Goal: Task Accomplishment & Management: Use online tool/utility

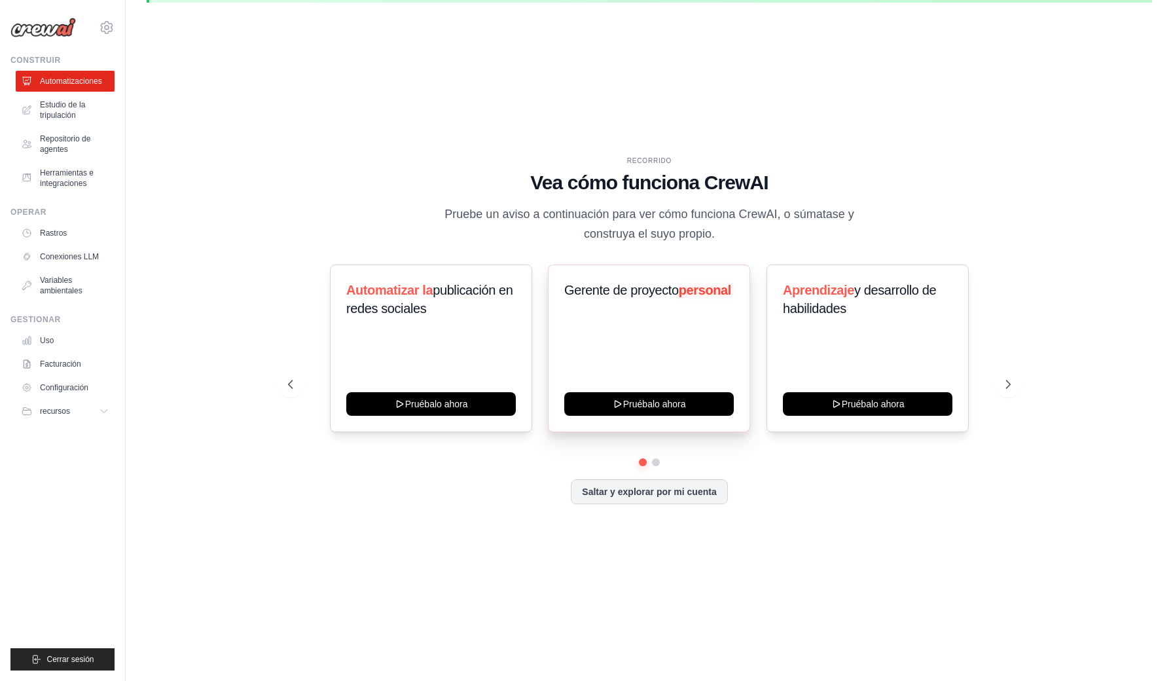
scroll to position [45, 0]
click at [658, 460] on button at bounding box center [656, 463] width 10 height 10
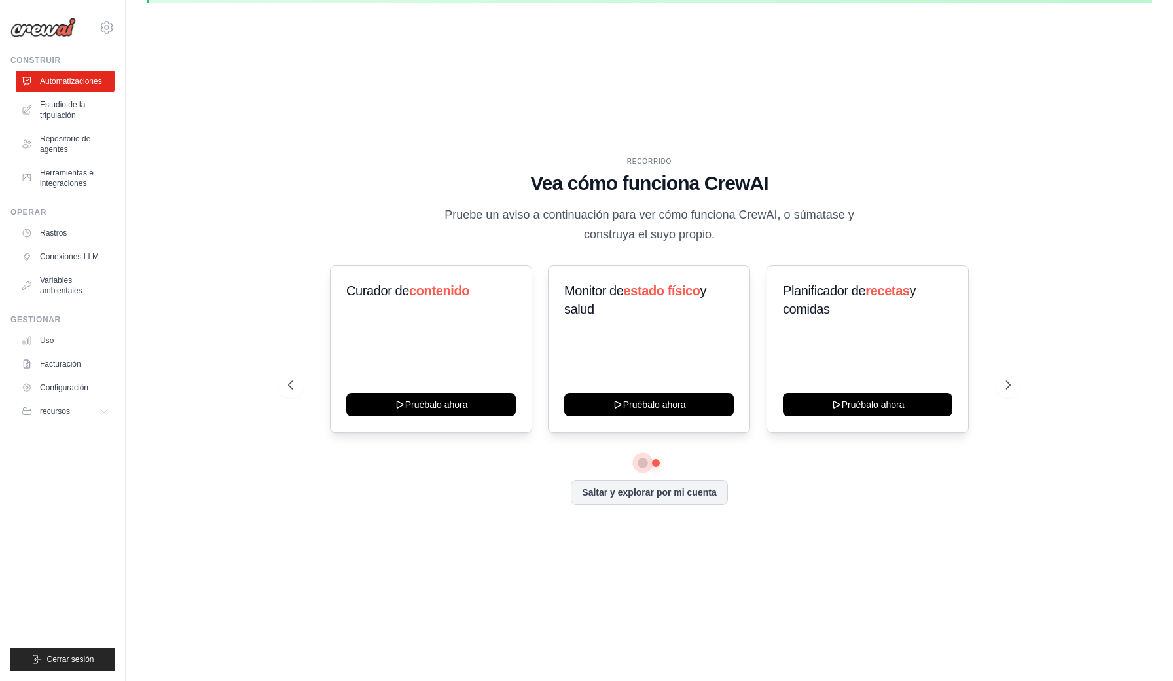
scroll to position [0, 0]
click at [641, 462] on button at bounding box center [643, 463] width 10 height 10
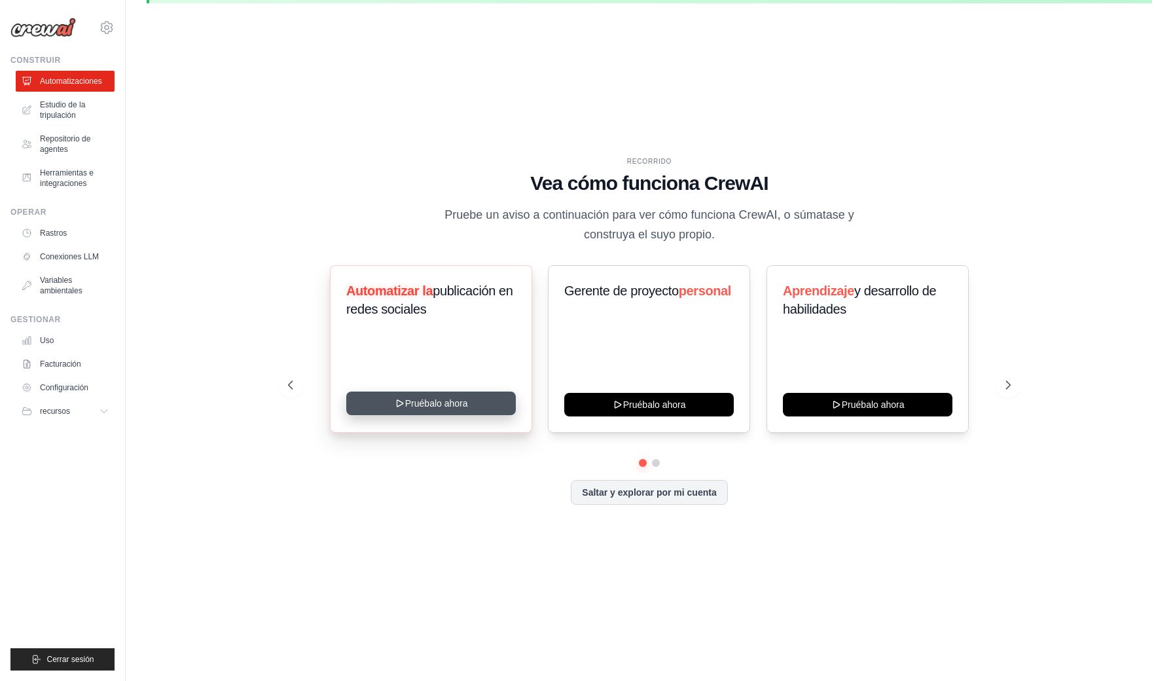
click at [428, 399] on button "Pruébalo ahora" at bounding box center [431, 404] width 170 height 24
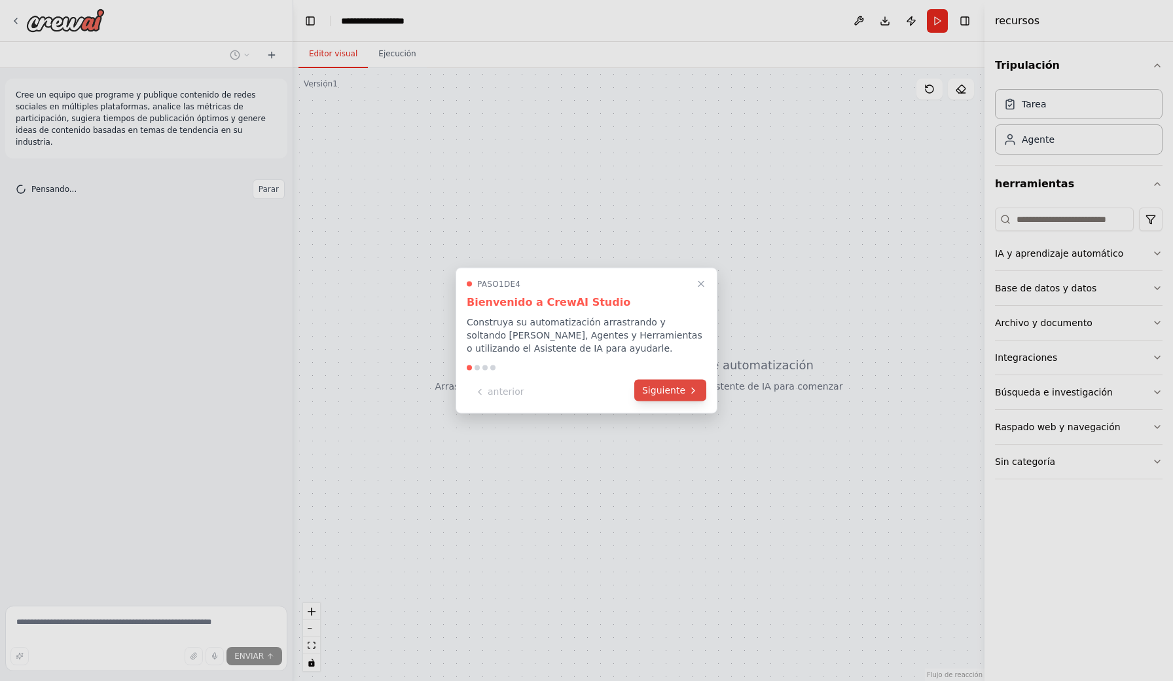
click at [682, 384] on button "Siguiente" at bounding box center [670, 391] width 72 height 22
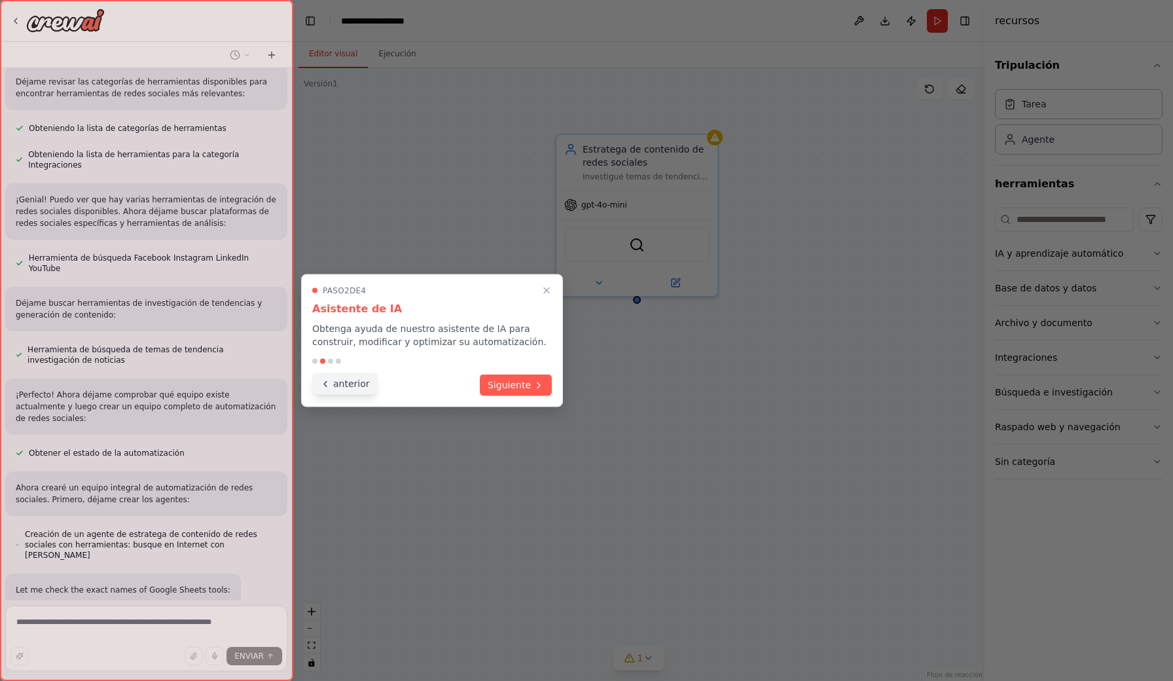
scroll to position [386, 0]
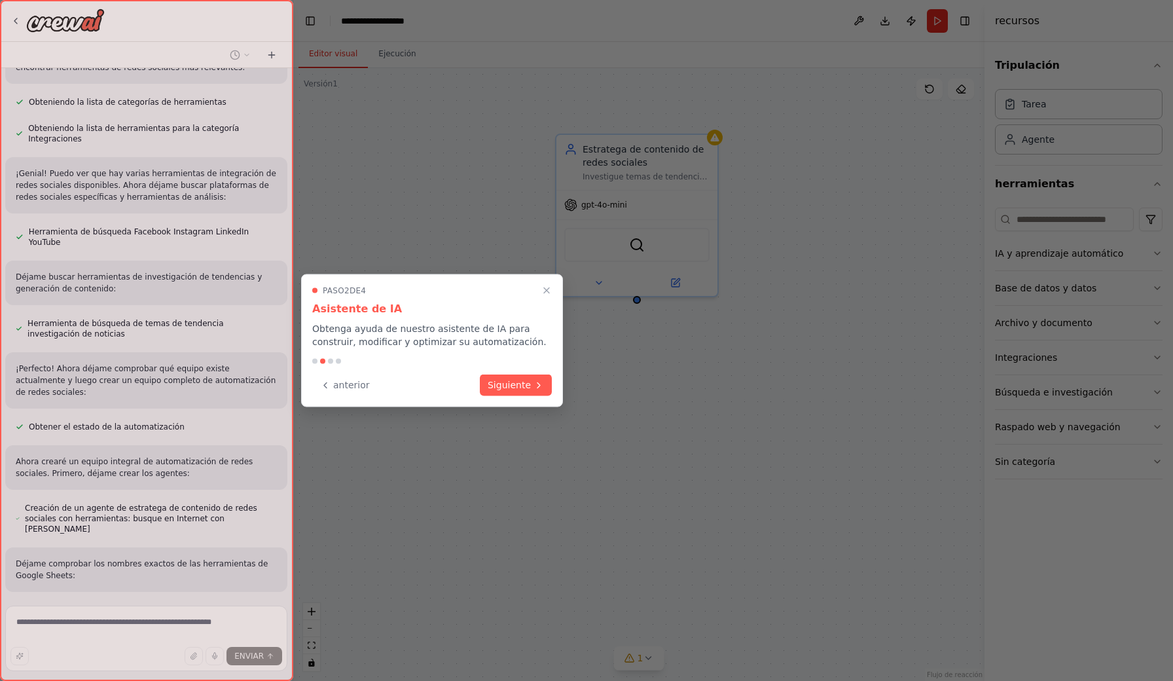
click at [331, 362] on div at bounding box center [330, 361] width 5 height 5
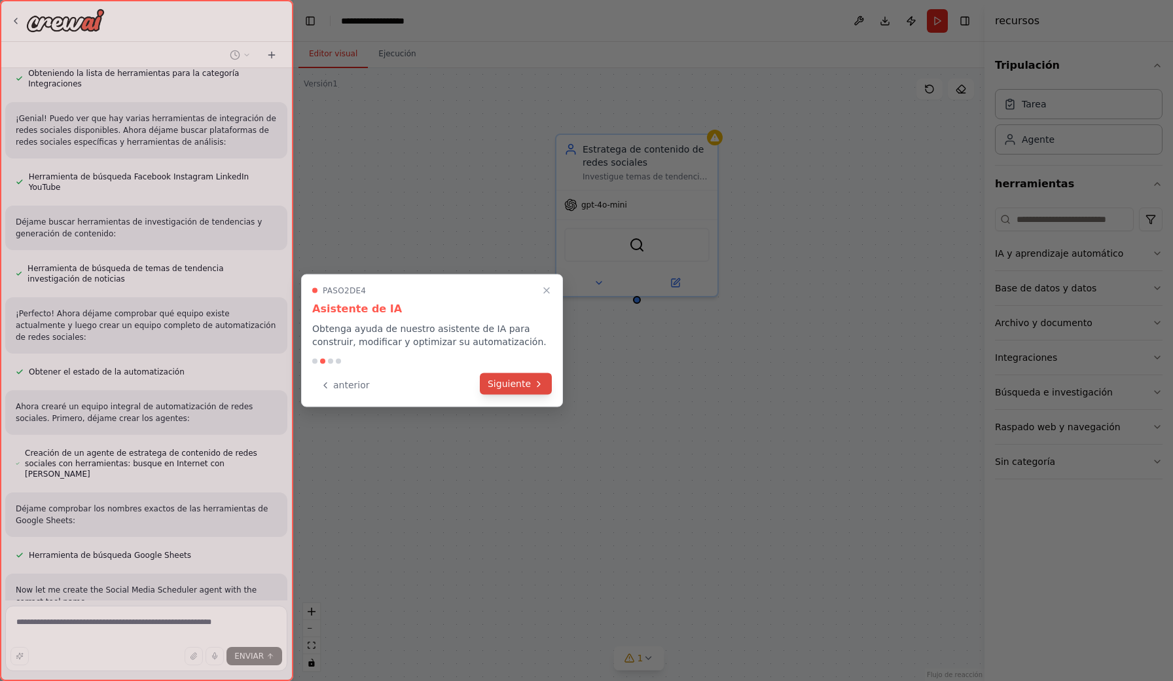
scroll to position [453, 0]
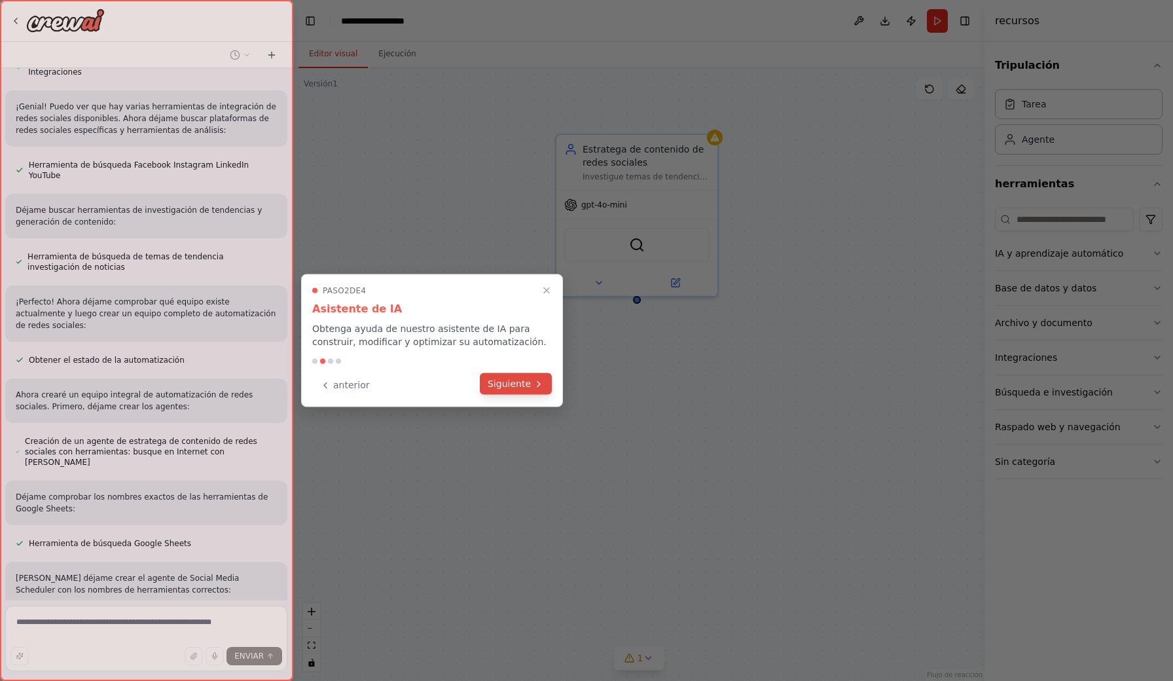
click at [521, 383] on button "Siguiente" at bounding box center [516, 384] width 72 height 22
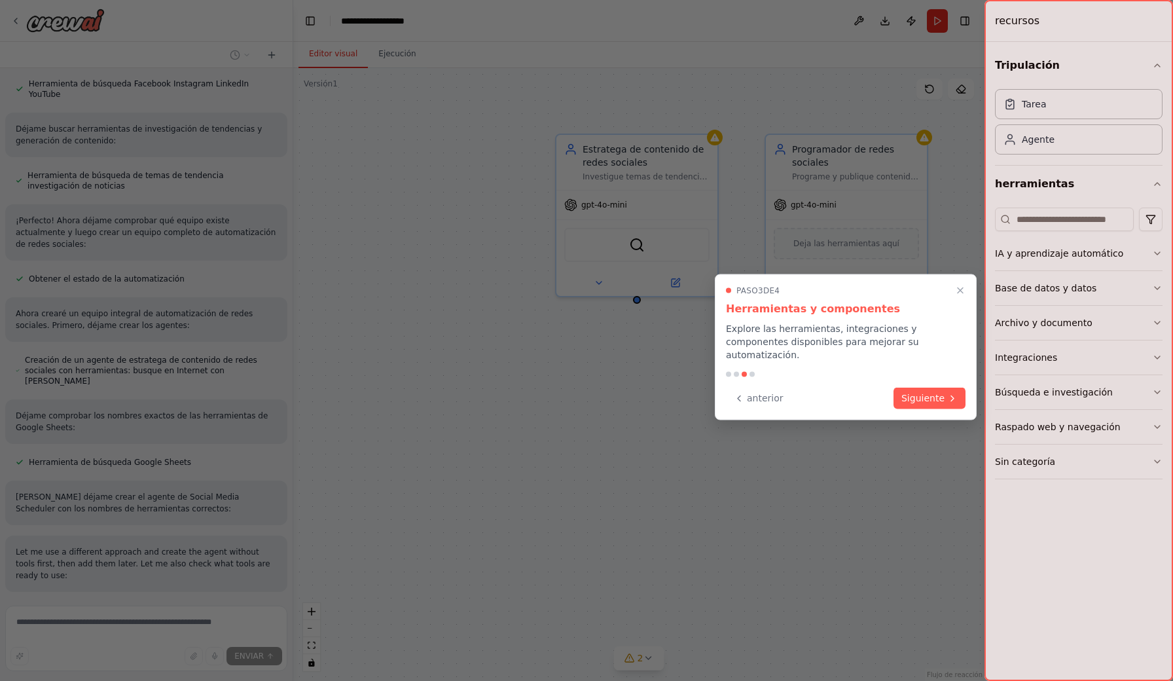
scroll to position [546, 0]
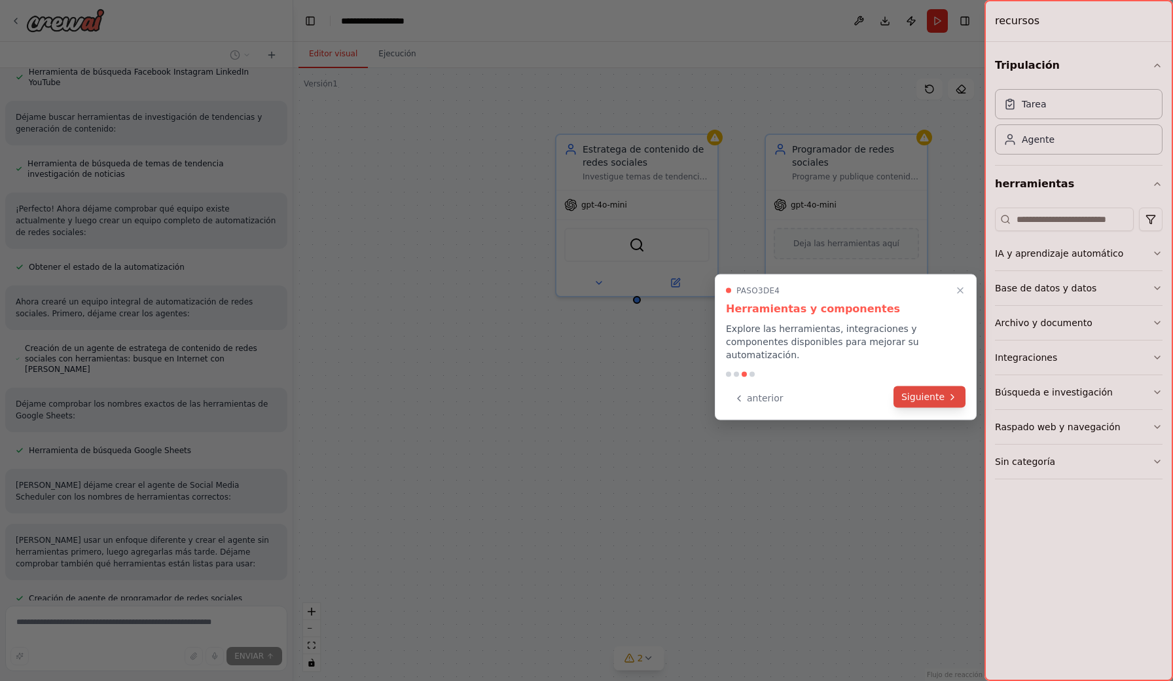
click at [941, 390] on button "Siguiente" at bounding box center [930, 397] width 72 height 22
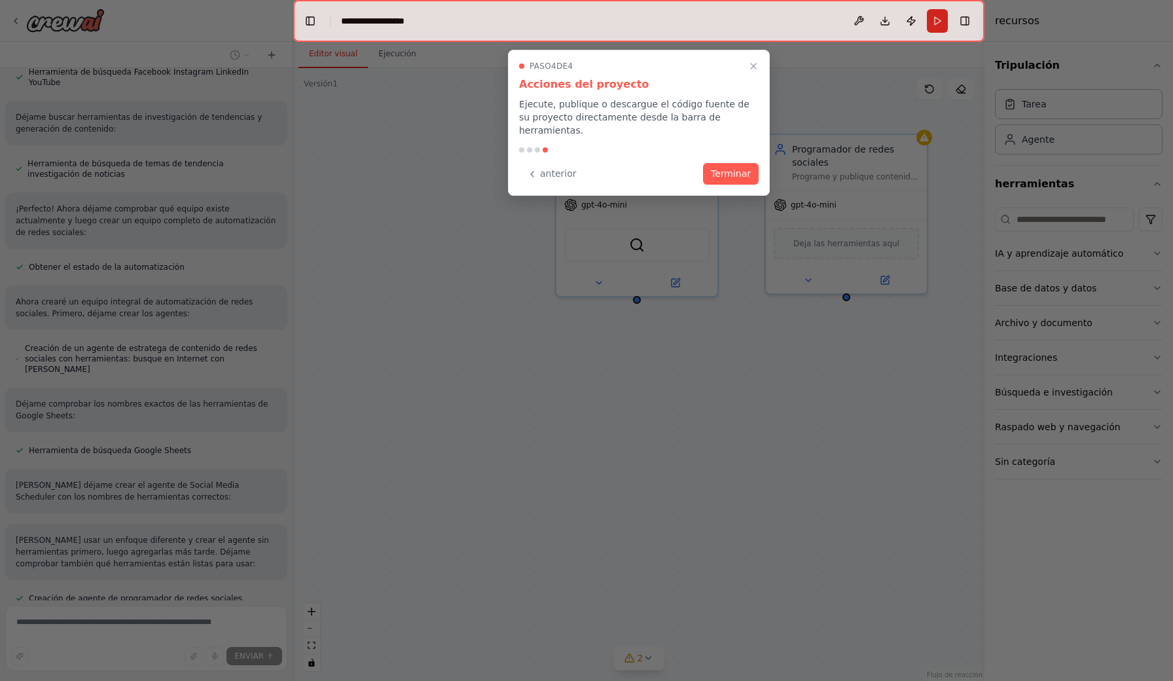
scroll to position [572, 0]
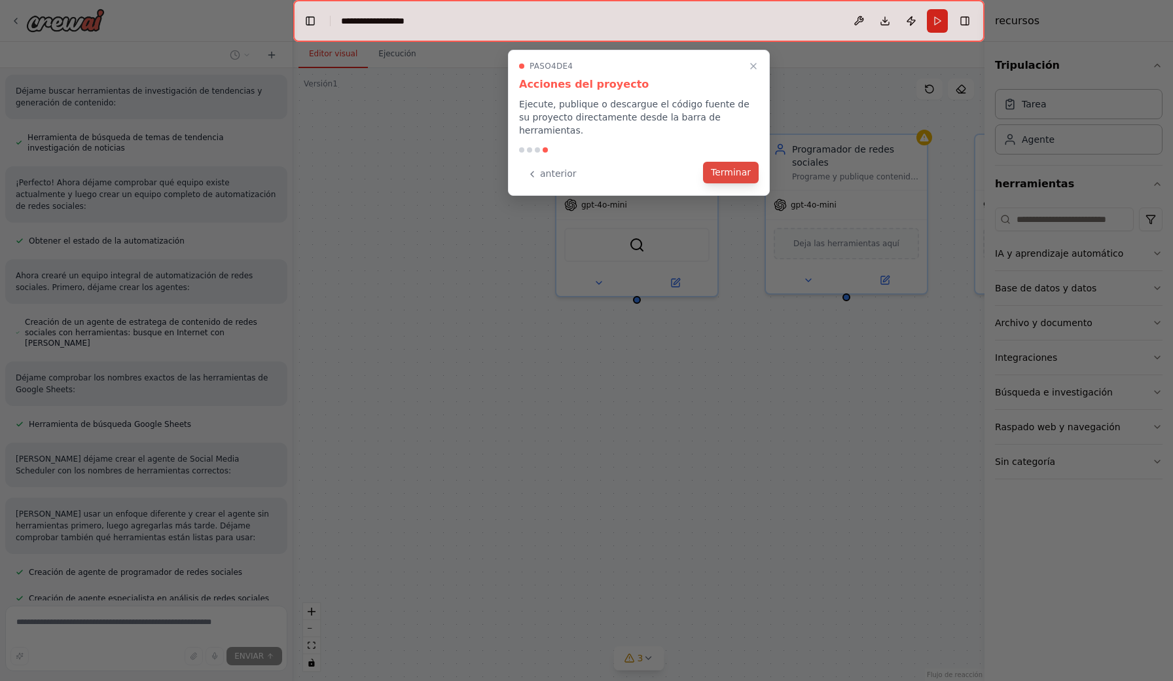
click at [741, 162] on button "Terminar" at bounding box center [731, 173] width 56 height 22
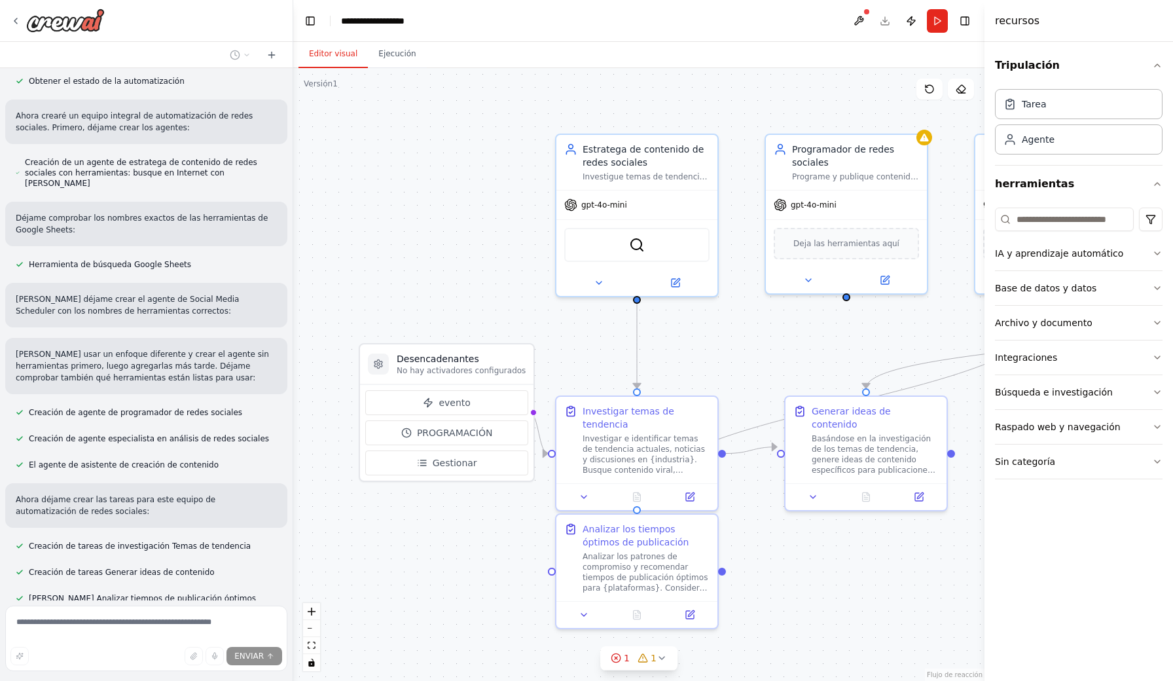
scroll to position [758, 0]
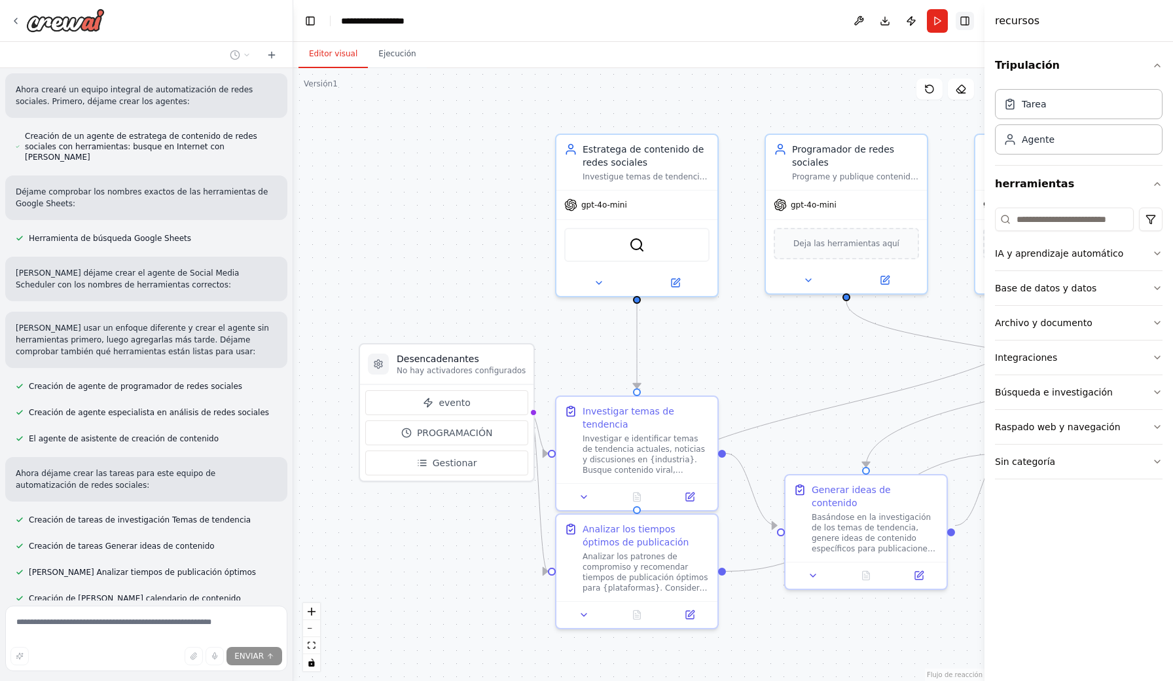
click at [967, 19] on button "Alternar La Barra Lateral Derecha" at bounding box center [965, 21] width 18 height 18
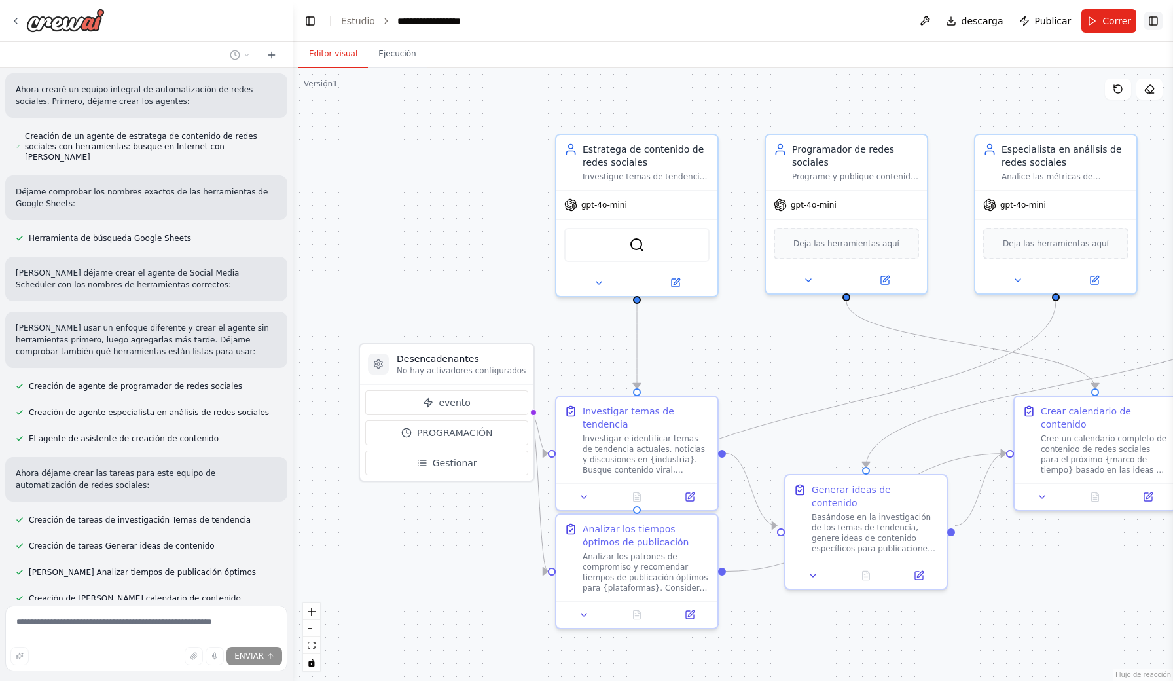
scroll to position [784, 0]
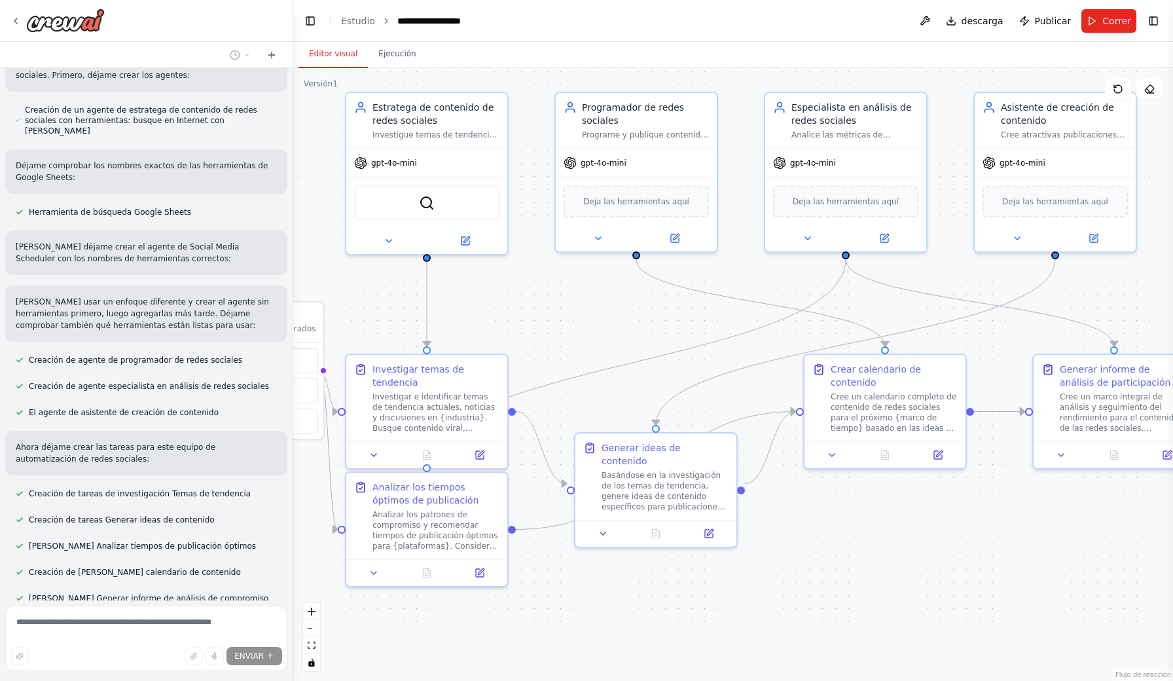
drag, startPoint x: 1070, startPoint y: 615, endPoint x: 829, endPoint y: 568, distance: 245.4
click at [829, 568] on div ".deletable-edge-delete-btn { width: 20px; height: 20px; border: 0px solid #ffff…" at bounding box center [733, 374] width 880 height 613
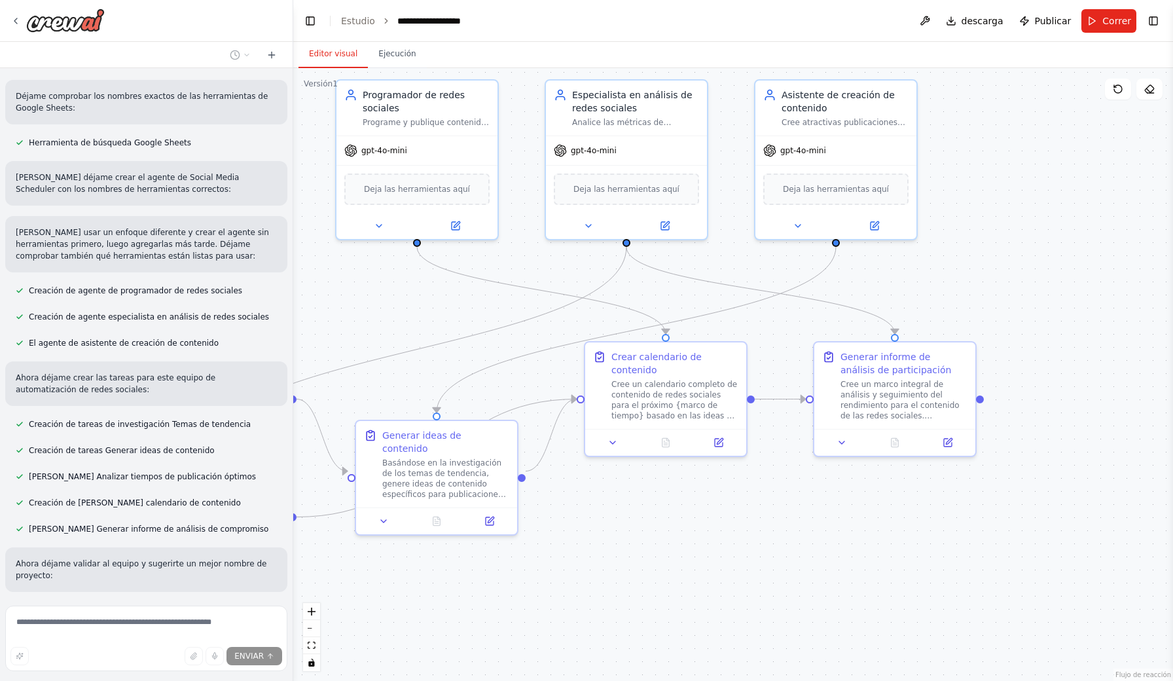
drag, startPoint x: 932, startPoint y: 565, endPoint x: 738, endPoint y: 556, distance: 194.0
click at [738, 556] on div ".deletable-edge-delete-btn { width: 20px; height: 20px; border: 0px solid #ffff…" at bounding box center [733, 374] width 880 height 613
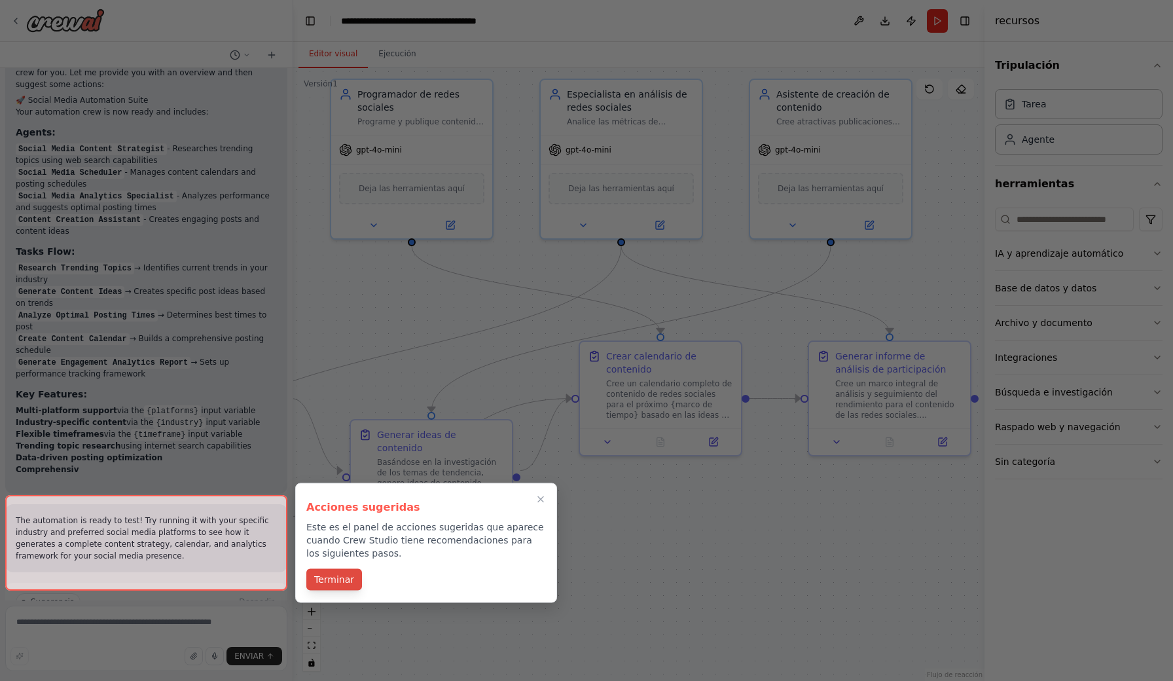
click at [349, 583] on button "Terminar" at bounding box center [334, 580] width 56 height 22
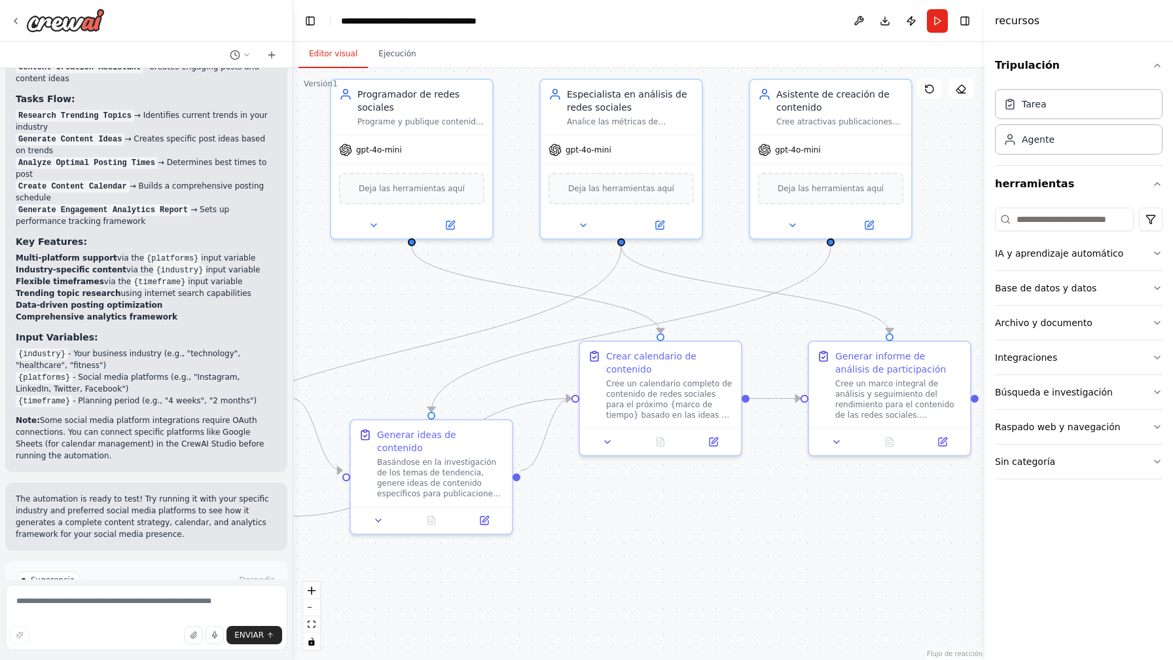
scroll to position [1637, 0]
click at [113, 631] on span "Ejecutar automatización" at bounding box center [153, 636] width 96 height 10
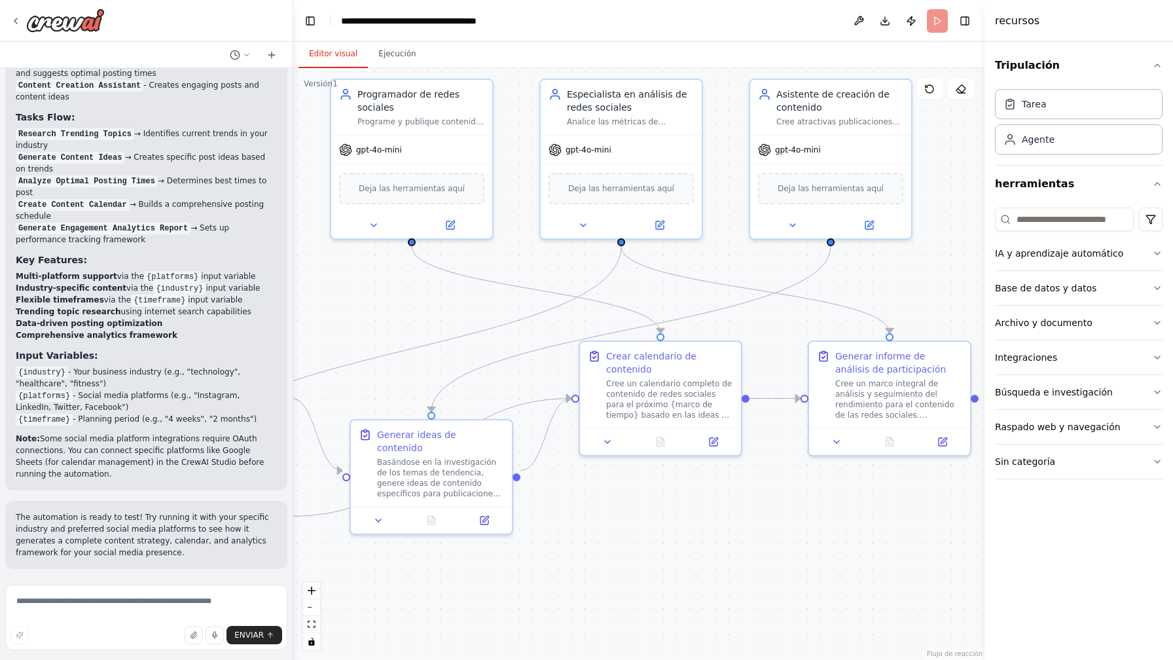
scroll to position [1531, 0]
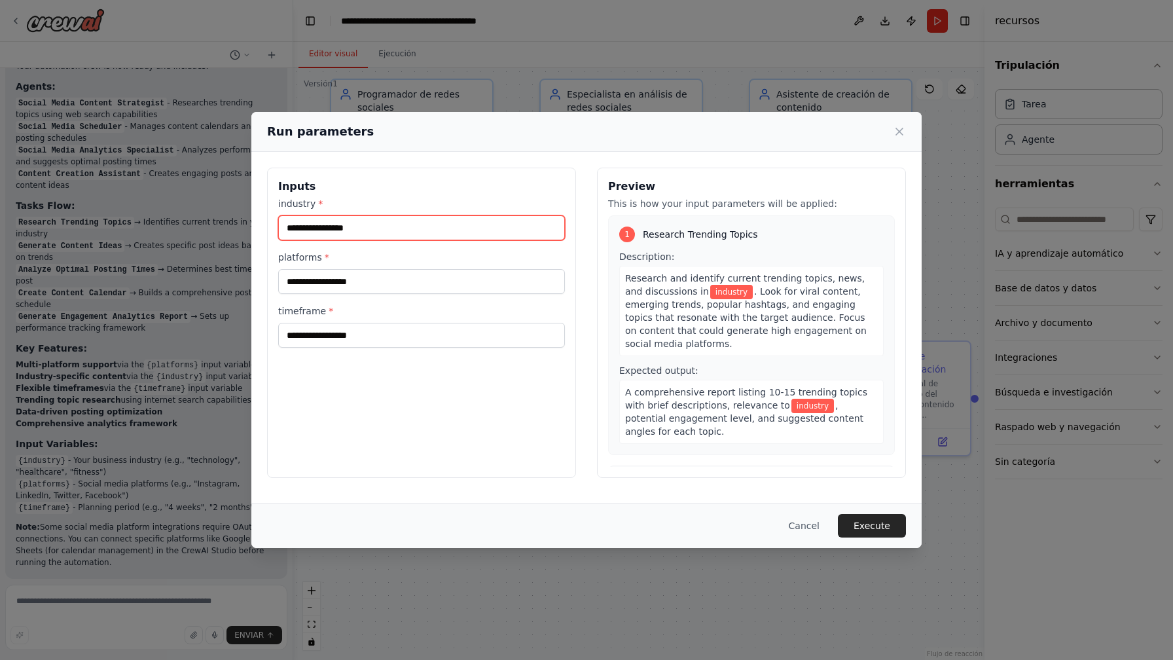
click at [380, 232] on input "industry *" at bounding box center [421, 227] width 287 height 25
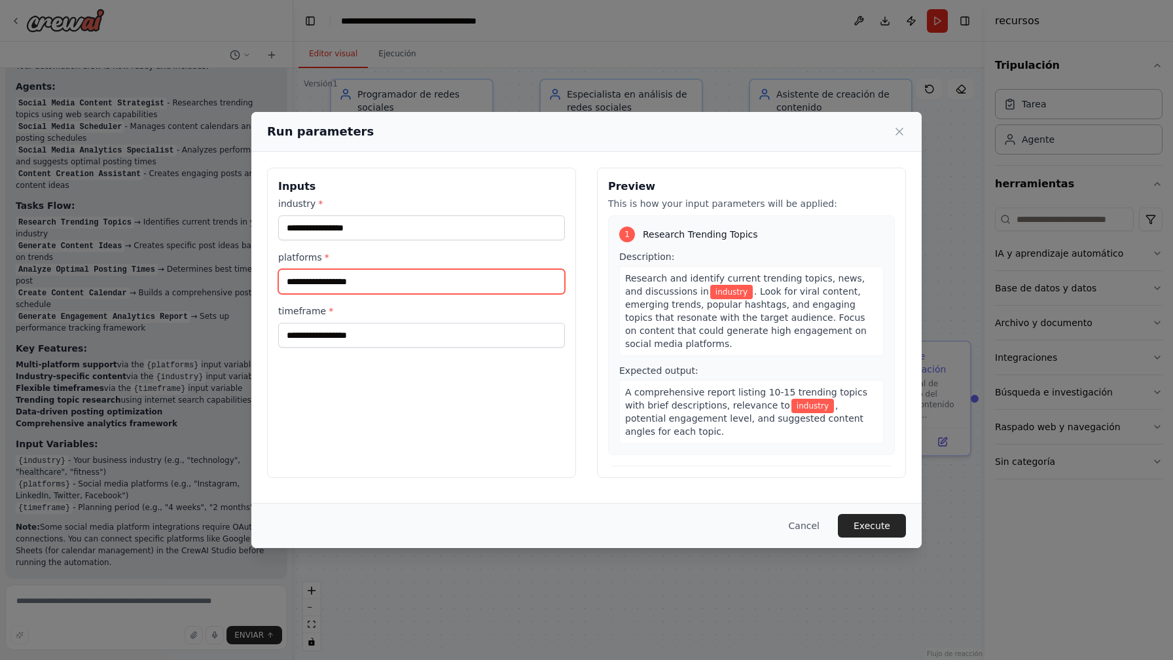
click at [411, 285] on input "platforms *" at bounding box center [421, 281] width 287 height 25
click at [325, 255] on span "*" at bounding box center [327, 257] width 5 height 10
click at [323, 269] on input "***" at bounding box center [421, 281] width 287 height 25
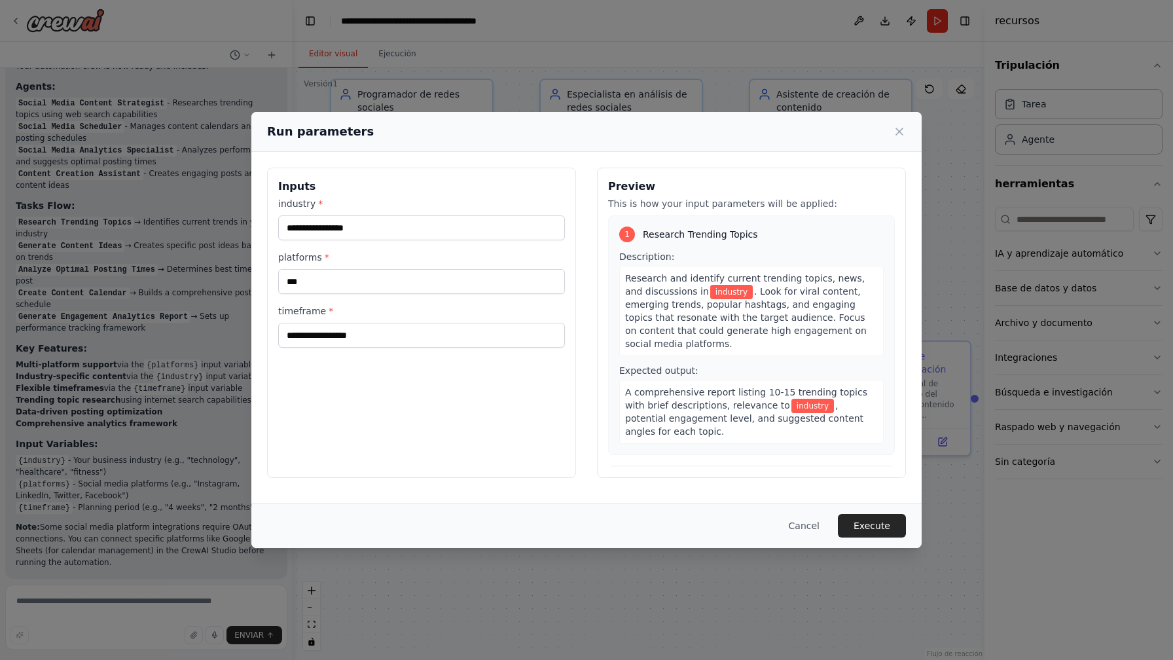
click at [325, 257] on span "*" at bounding box center [327, 257] width 5 height 10
click at [325, 269] on input "***" at bounding box center [421, 281] width 287 height 25
click at [331, 280] on input "***" at bounding box center [421, 281] width 287 height 25
type input "********"
drag, startPoint x: 331, startPoint y: 280, endPoint x: 340, endPoint y: 221, distance: 59.7
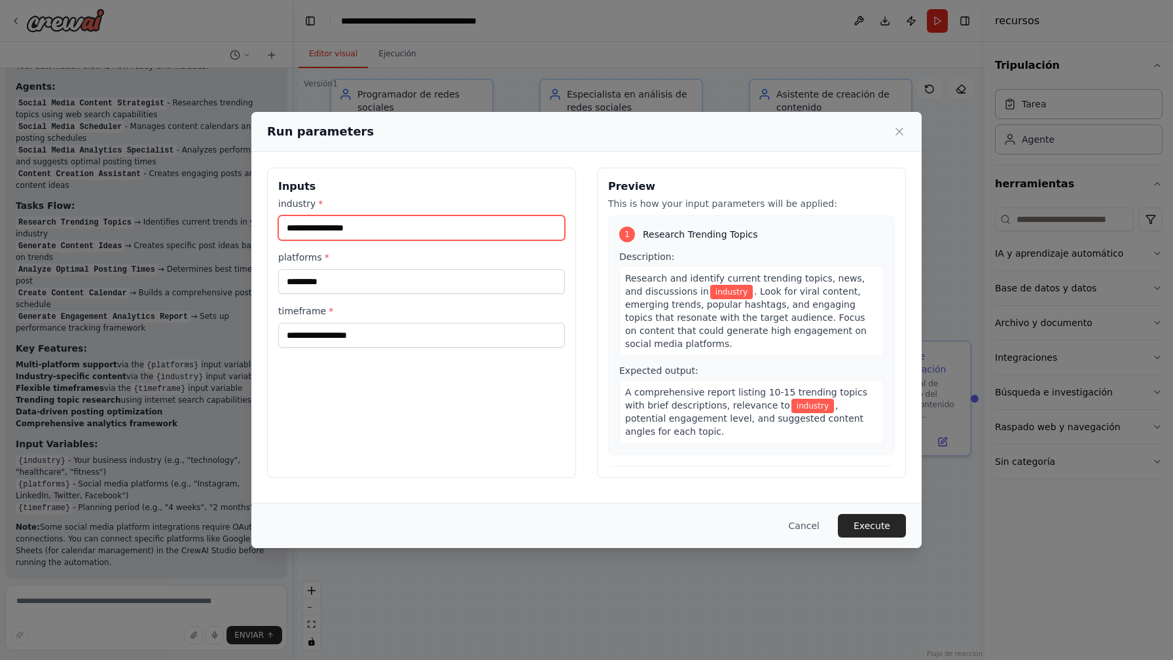
click at [340, 221] on input "industry *" at bounding box center [421, 227] width 287 height 25
click at [346, 227] on input "industry *" at bounding box center [421, 227] width 287 height 25
type input "*"
type input "**********"
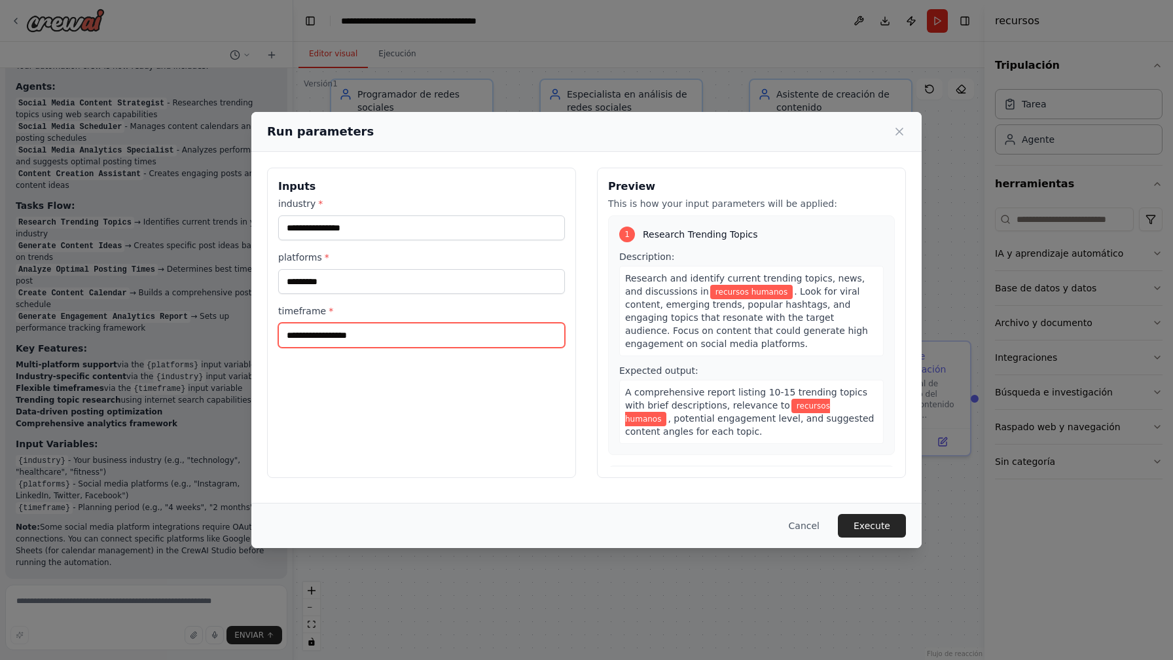
click at [398, 327] on input "timeframe *" at bounding box center [421, 335] width 287 height 25
click at [329, 310] on span "*" at bounding box center [331, 311] width 5 height 10
click at [327, 323] on input "timeframe *" at bounding box center [421, 335] width 287 height 25
click at [328, 333] on input "timeframe *" at bounding box center [421, 335] width 287 height 25
type input "*"
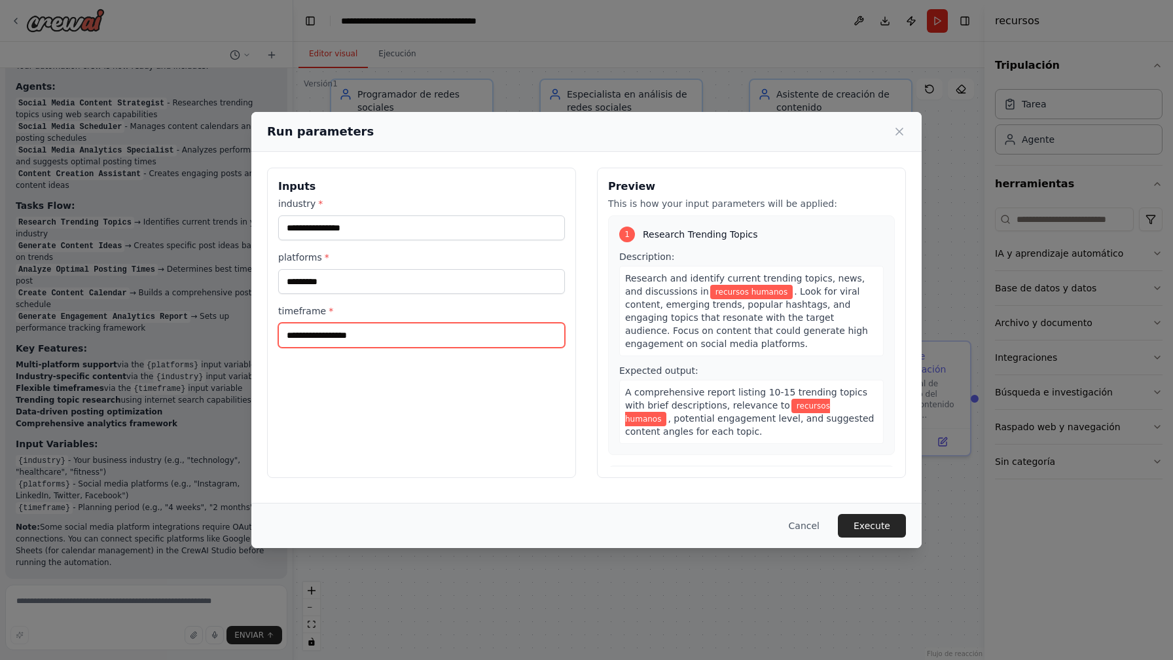
click at [373, 333] on input "timeframe *" at bounding box center [421, 335] width 287 height 25
click at [877, 522] on button "Execute" at bounding box center [872, 526] width 68 height 24
click at [426, 338] on input "timeframe *" at bounding box center [421, 335] width 287 height 25
click at [283, 359] on icon at bounding box center [284, 359] width 8 height 8
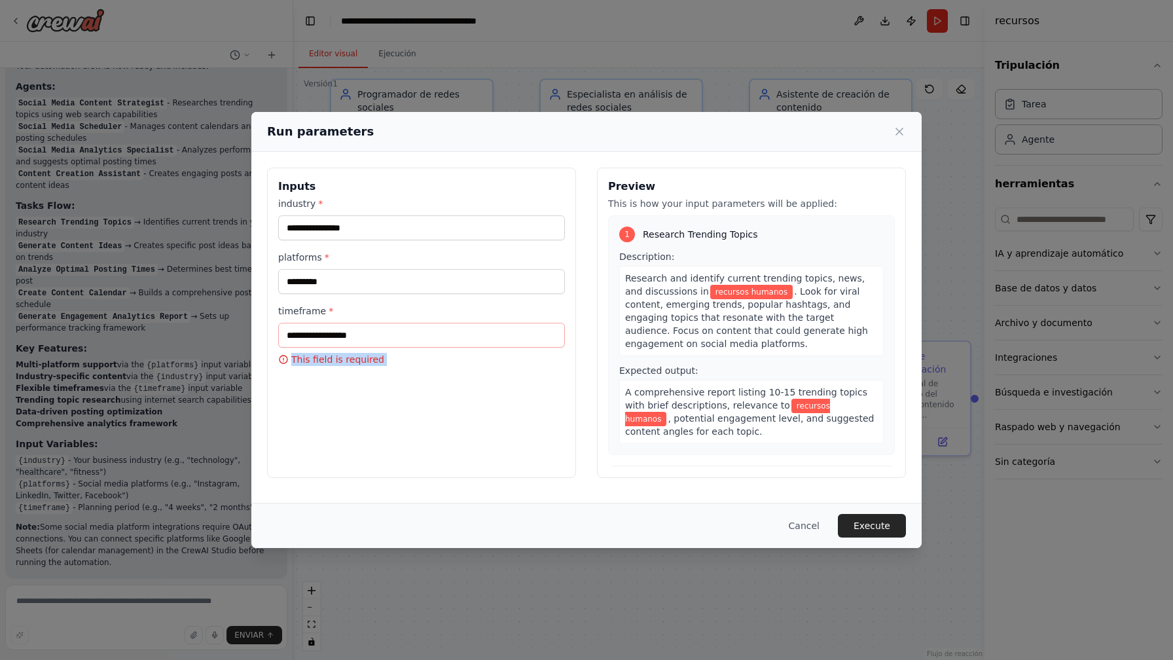
click at [283, 359] on icon at bounding box center [284, 359] width 8 height 8
click at [293, 339] on input "timeframe *" at bounding box center [421, 335] width 287 height 25
click at [383, 337] on input "timeframe *" at bounding box center [421, 335] width 287 height 25
drag, startPoint x: 383, startPoint y: 337, endPoint x: 301, endPoint y: 332, distance: 82.0
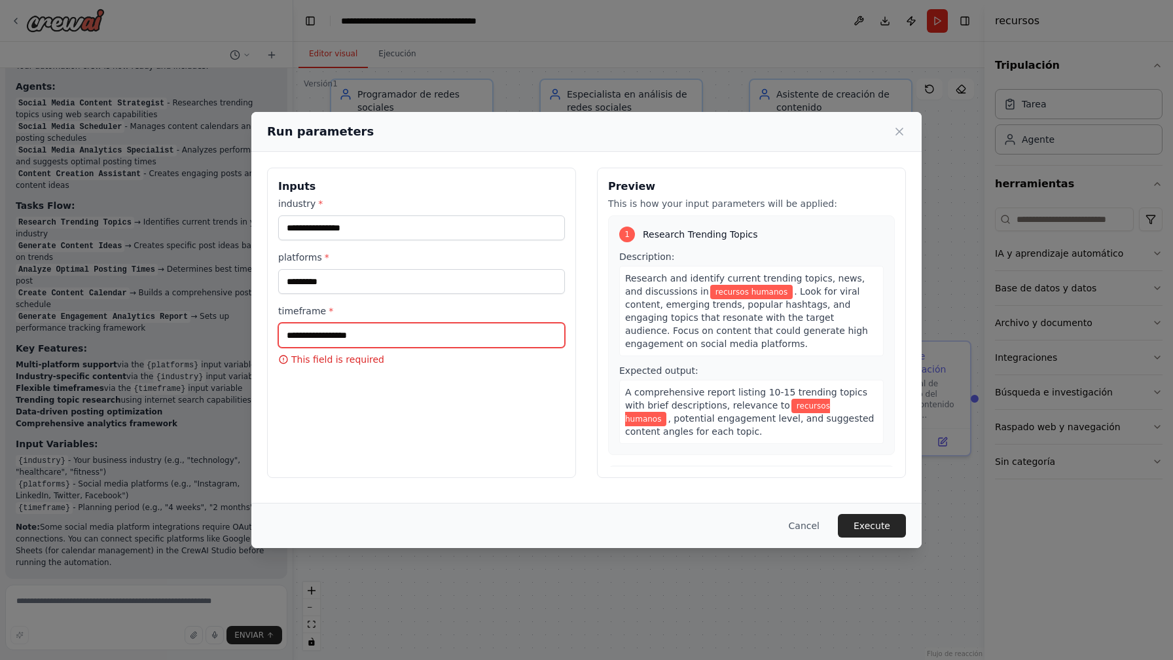
click at [301, 332] on input "timeframe *" at bounding box center [421, 335] width 287 height 25
type input "*"
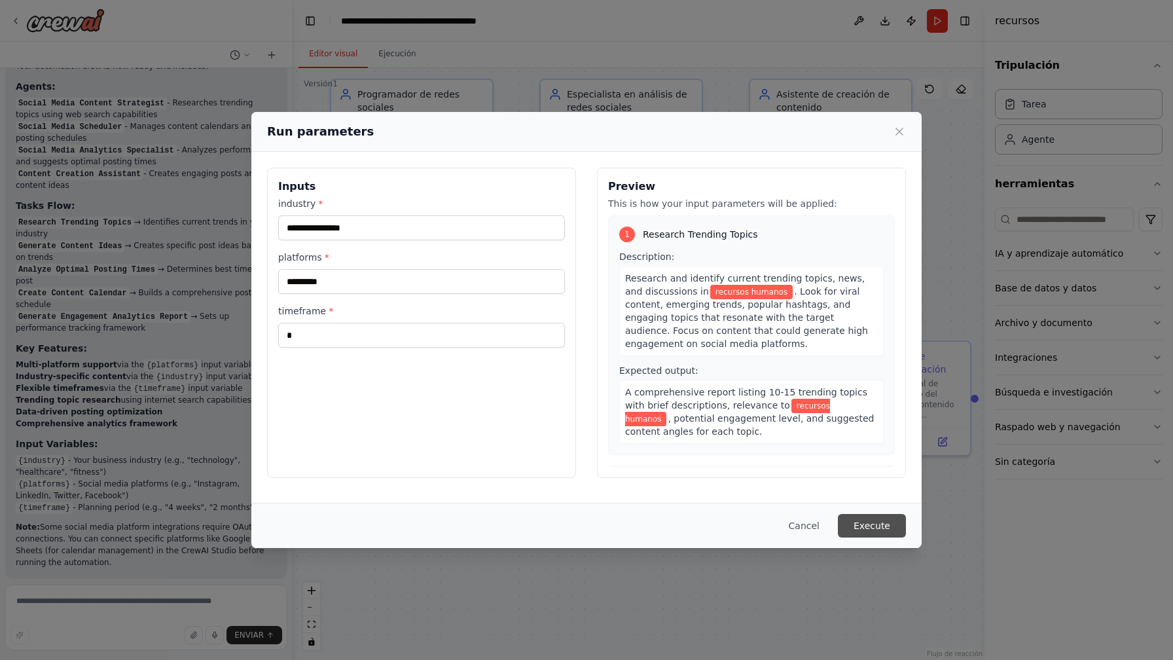
click at [880, 524] on button "Execute" at bounding box center [872, 526] width 68 height 24
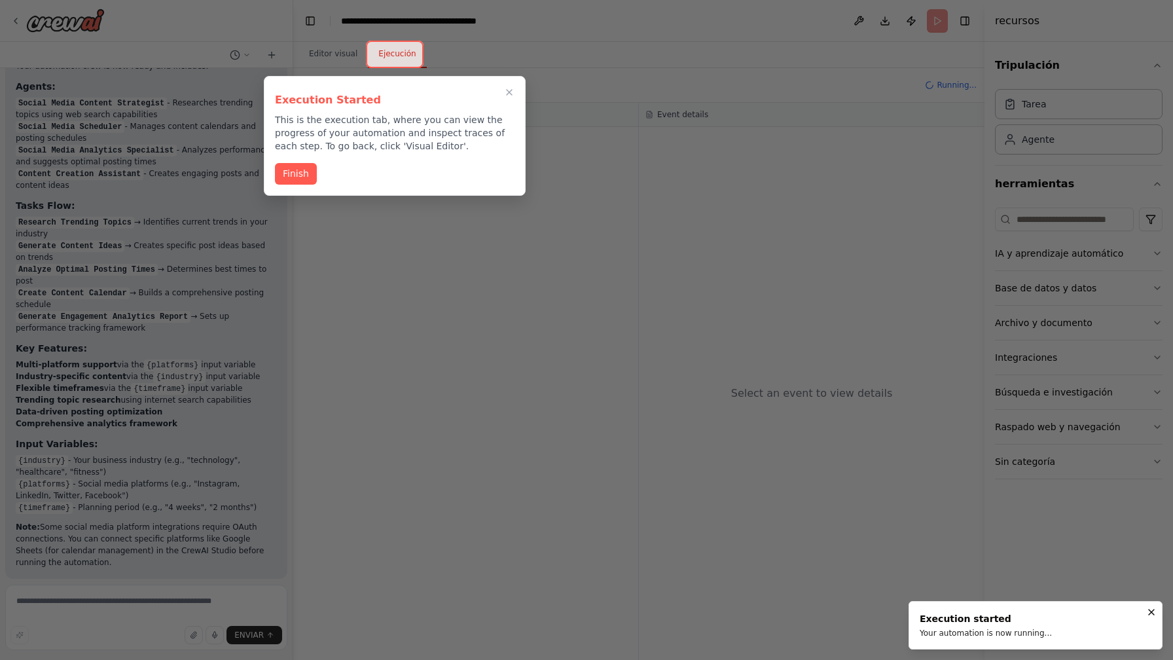
click at [400, 49] on div at bounding box center [395, 54] width 58 height 27
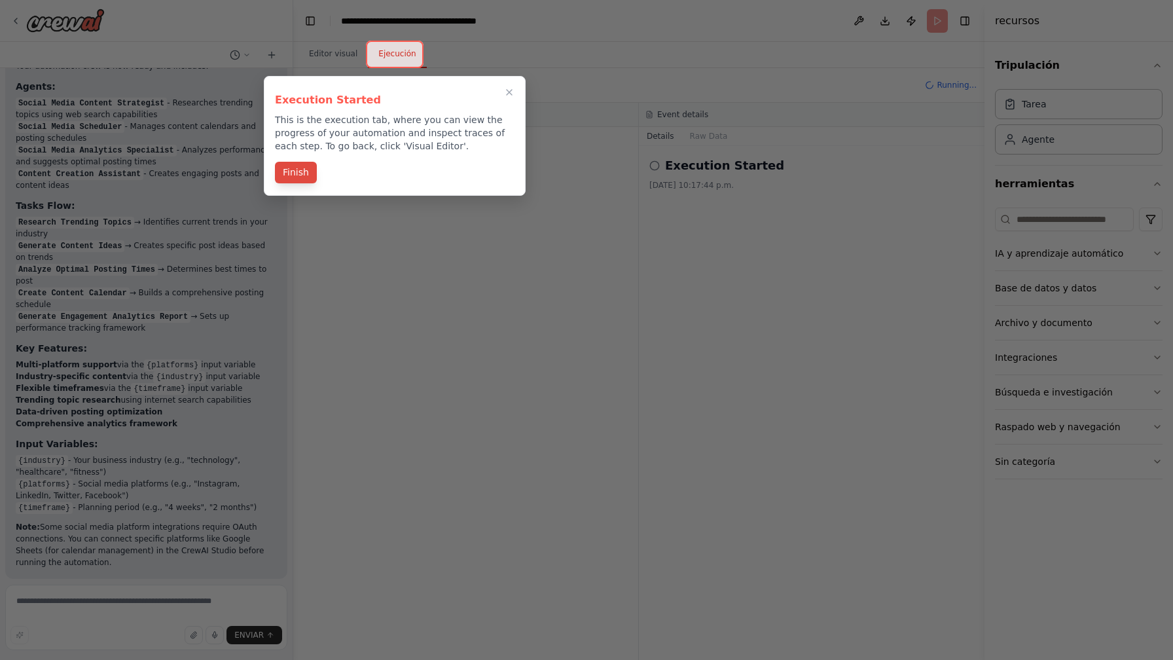
click at [293, 172] on button "Finish" at bounding box center [296, 173] width 42 height 22
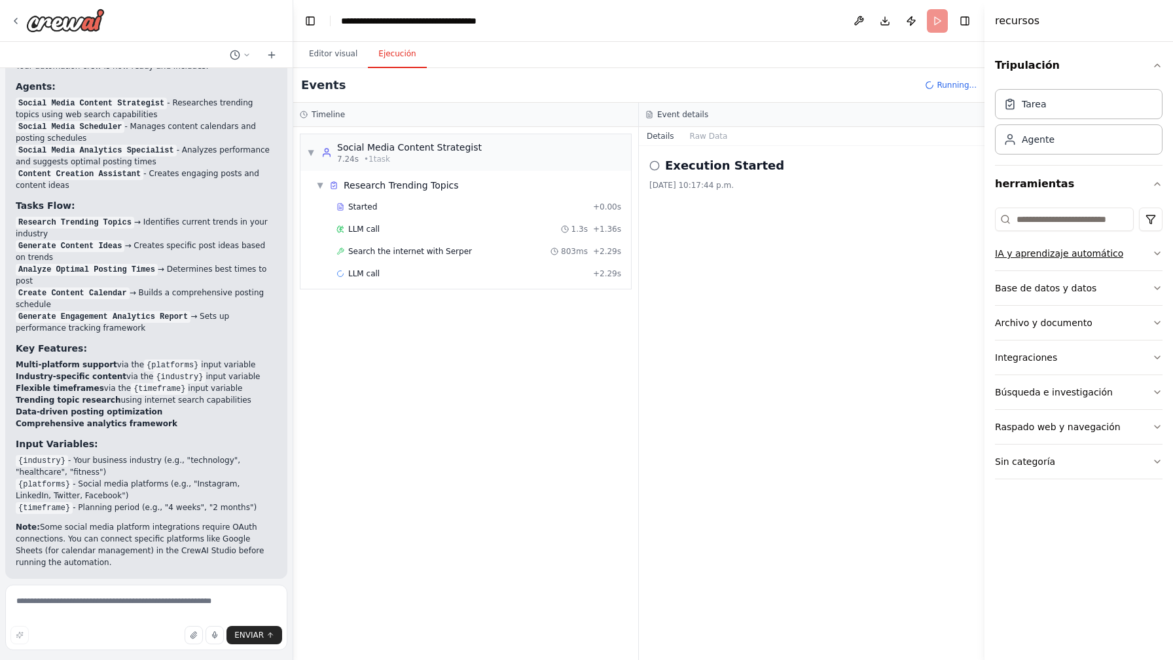
click at [1160, 251] on icon "button" at bounding box center [1157, 253] width 10 height 10
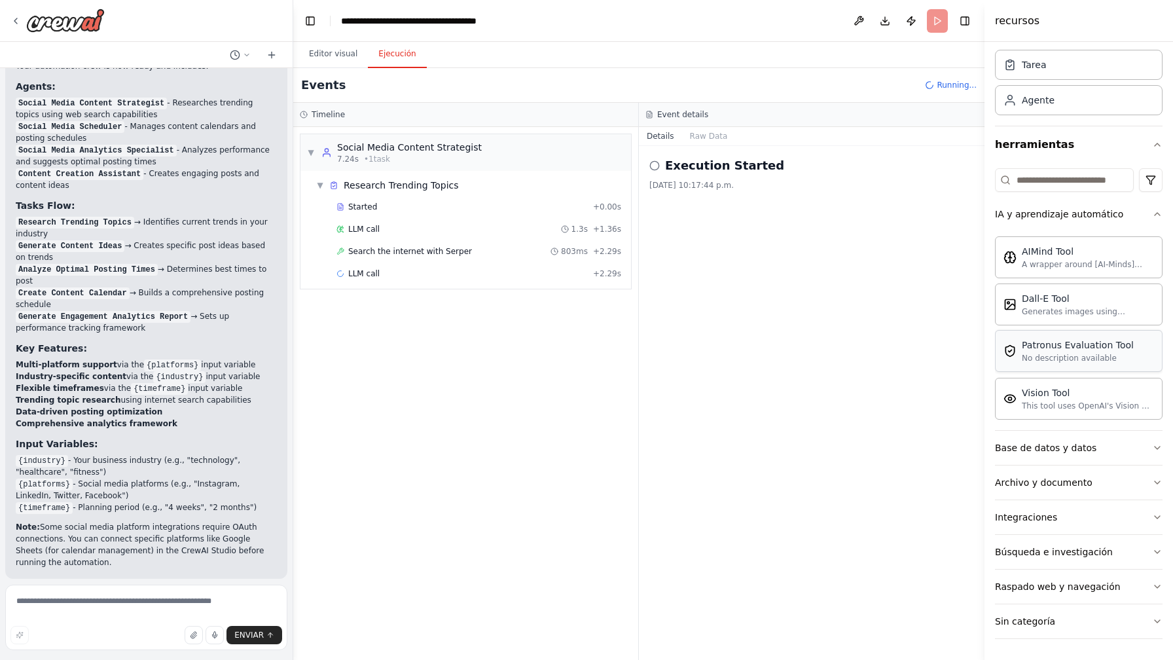
scroll to position [39, 0]
click at [1159, 443] on icon "button" at bounding box center [1157, 448] width 10 height 10
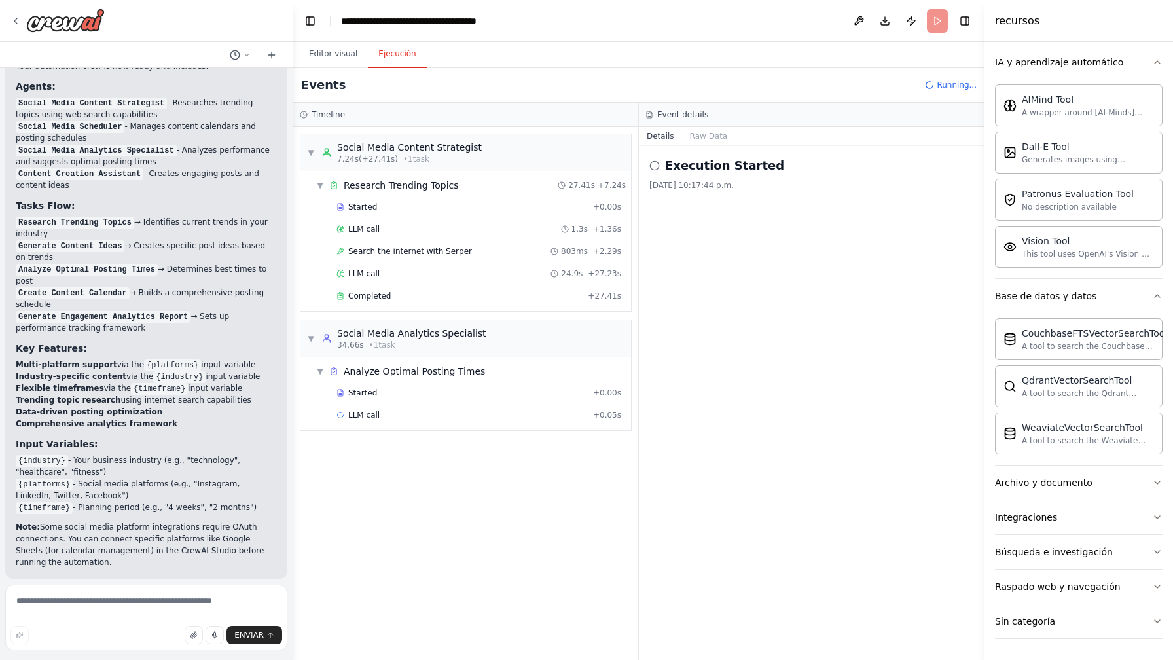
scroll to position [191, 0]
click at [1158, 481] on icon "button" at bounding box center [1157, 482] width 10 height 10
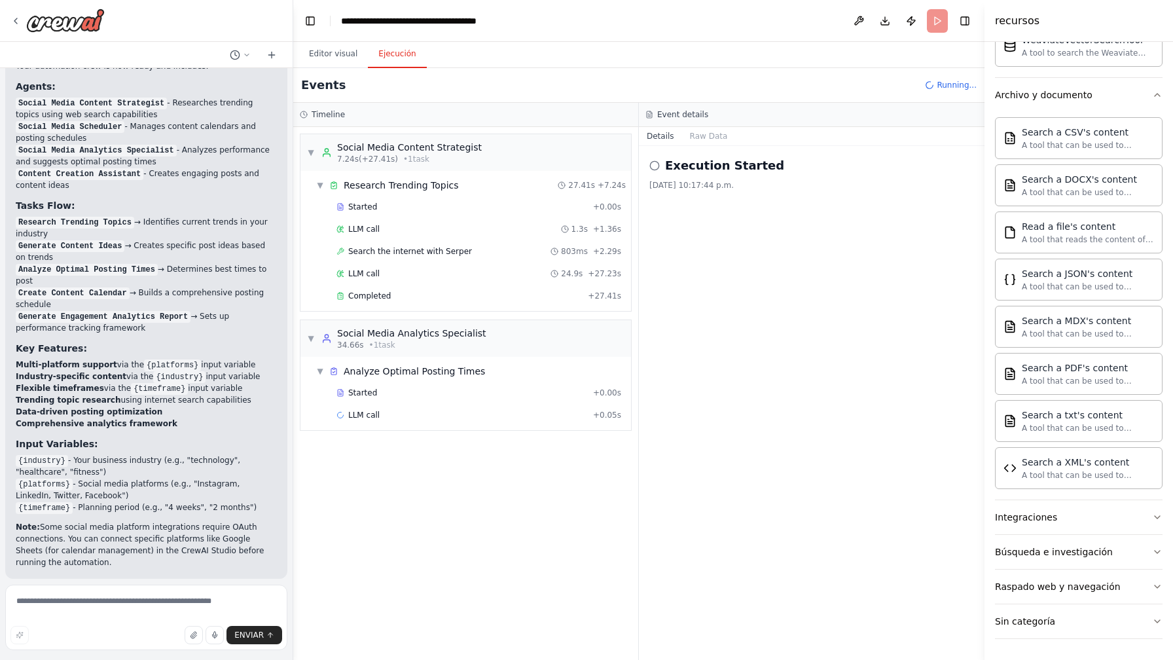
scroll to position [0, 0]
click at [1158, 519] on icon "button" at bounding box center [1157, 517] width 10 height 10
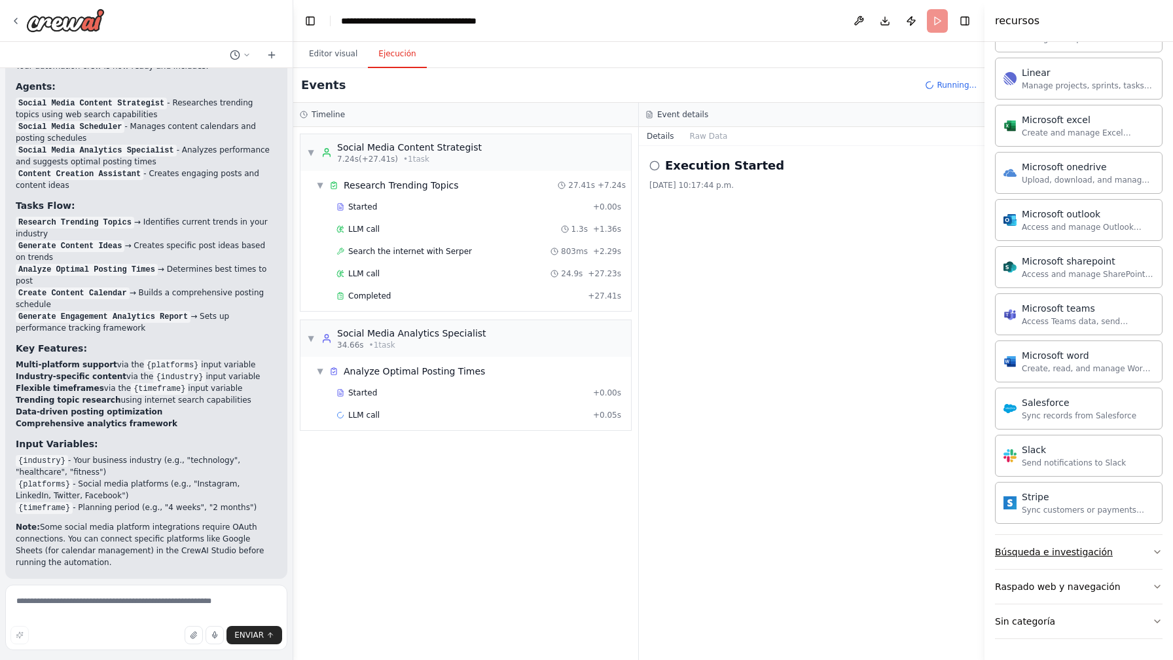
click at [1162, 553] on icon "button" at bounding box center [1157, 552] width 10 height 10
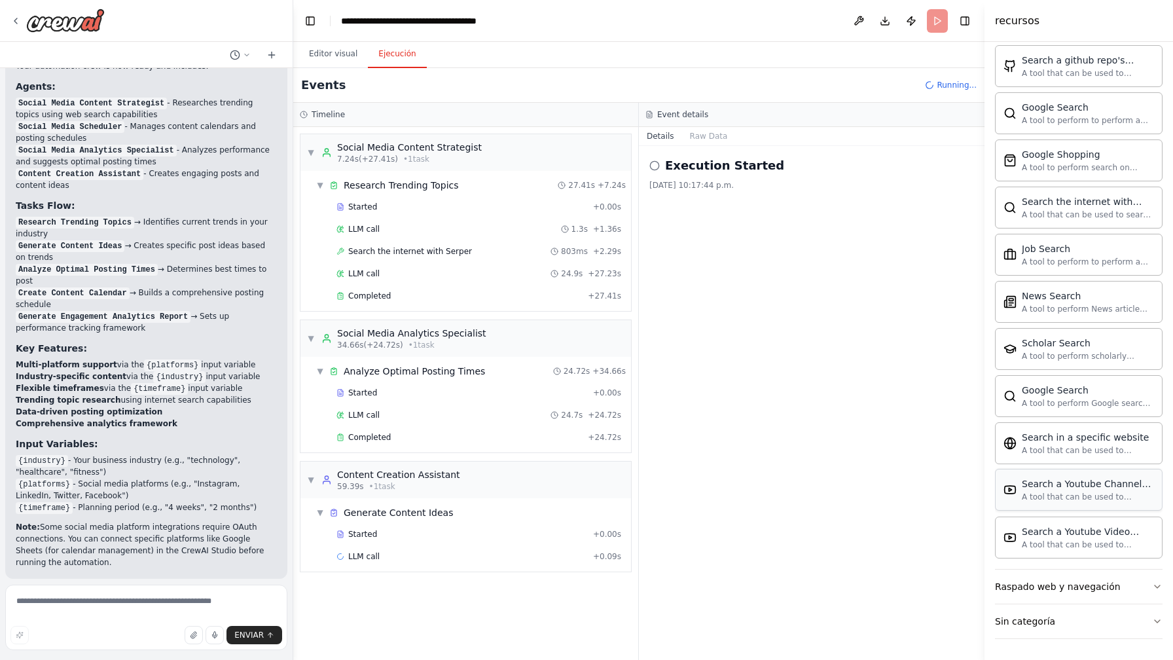
scroll to position [2014, 0]
click at [1161, 585] on icon "button" at bounding box center [1157, 586] width 10 height 10
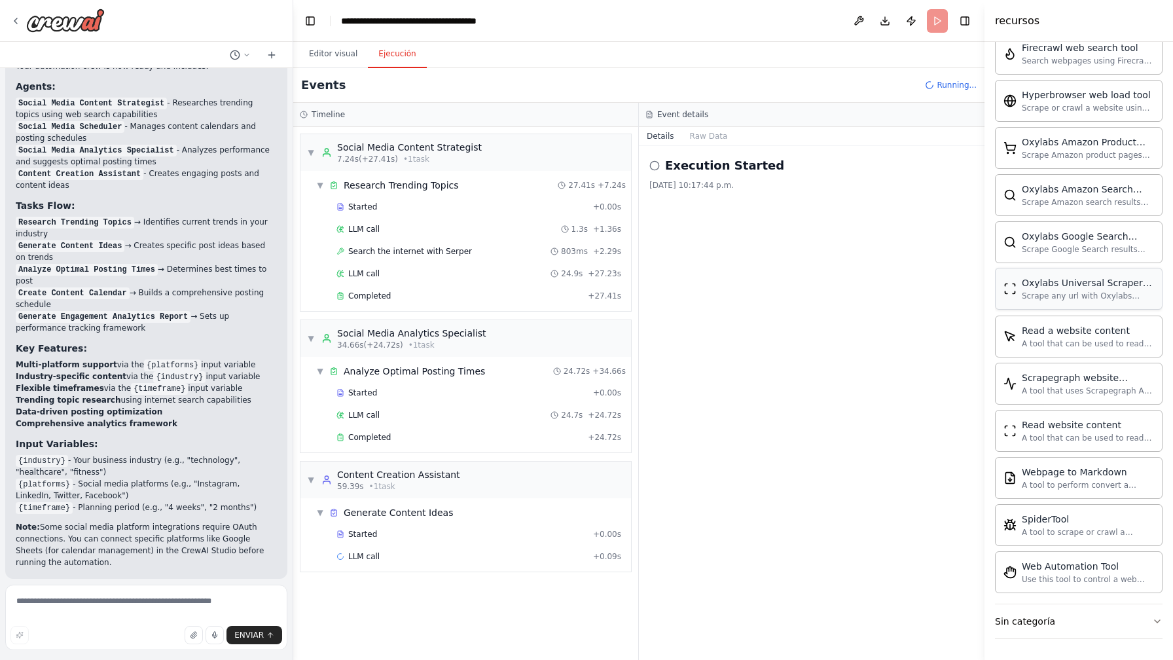
scroll to position [2731, 0]
click at [1148, 620] on button "Sin categoría" at bounding box center [1079, 621] width 168 height 34
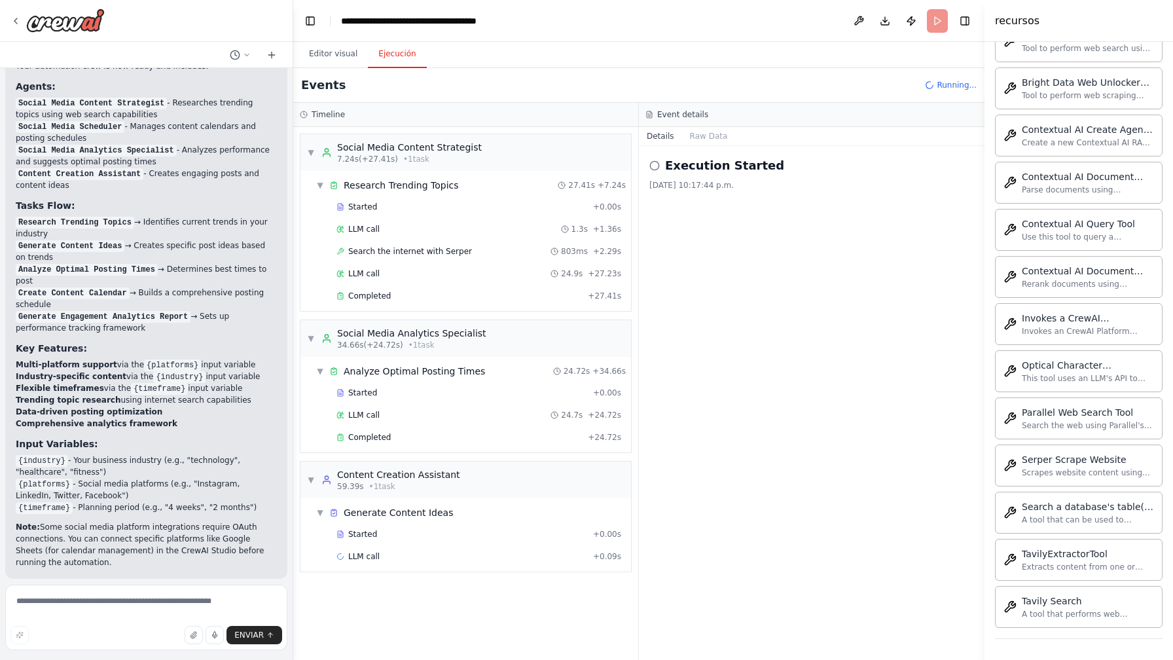
scroll to position [0, 0]
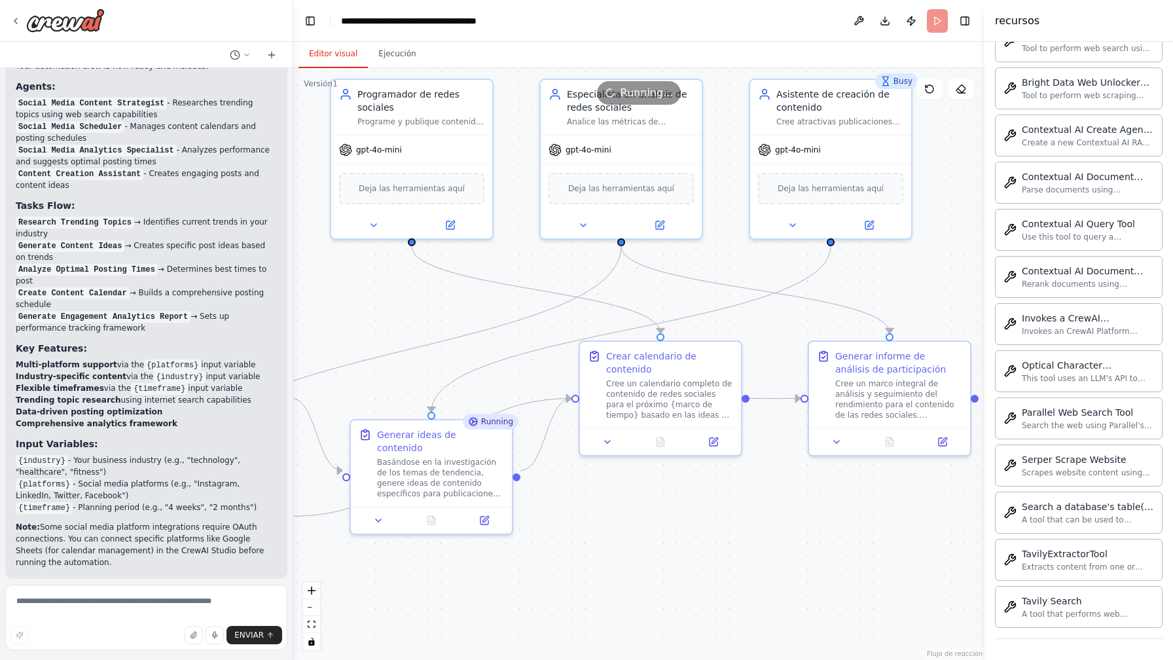
click at [346, 50] on button "Editor visual" at bounding box center [333, 54] width 69 height 27
click at [407, 62] on button "Ejecución" at bounding box center [397, 54] width 58 height 27
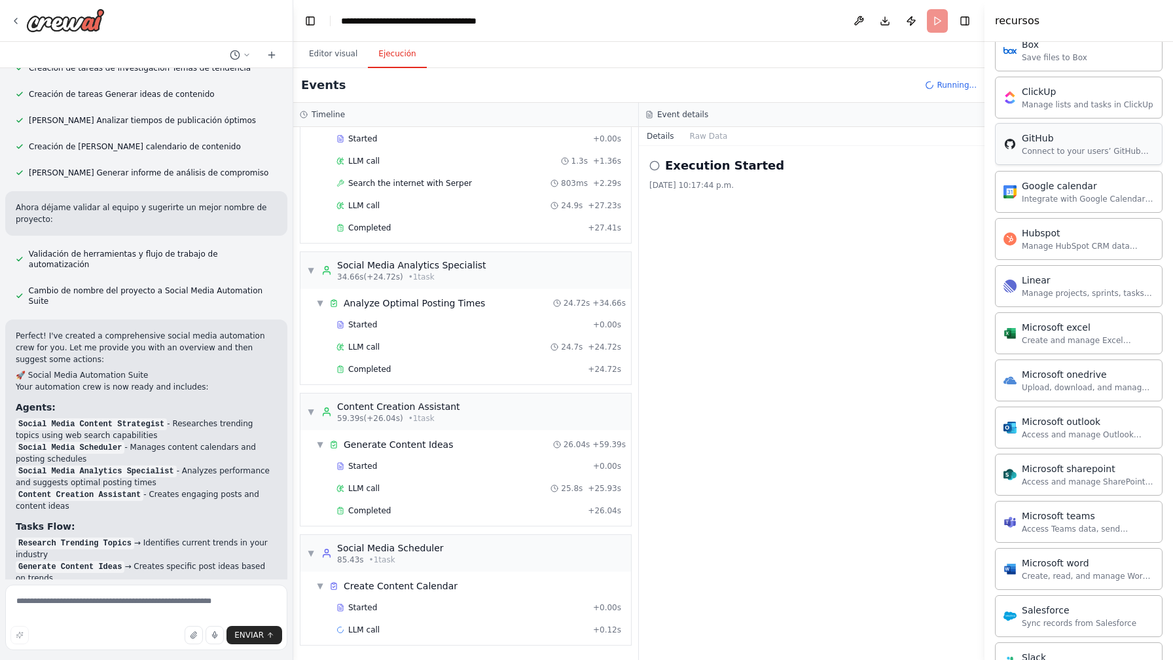
scroll to position [1139, 0]
click at [1076, 430] on div "Access and manage Outlook emails, calendar events, and contacts." at bounding box center [1088, 431] width 132 height 10
click at [1067, 412] on div "Microsoft outlook" at bounding box center [1088, 417] width 132 height 13
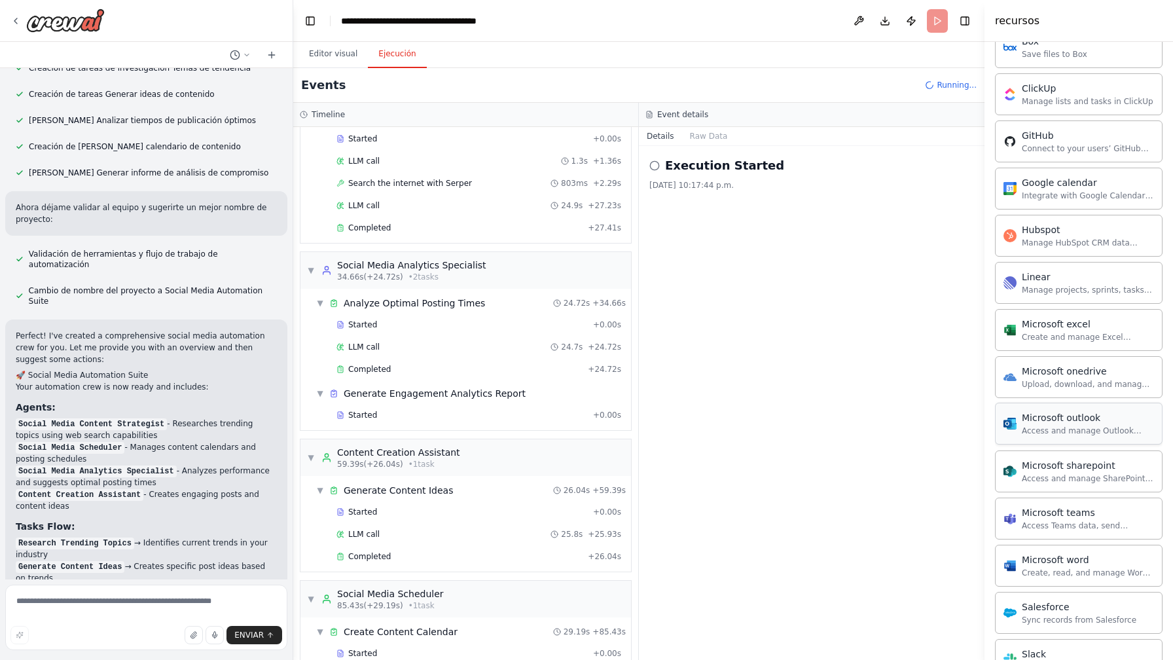
scroll to position [114, 0]
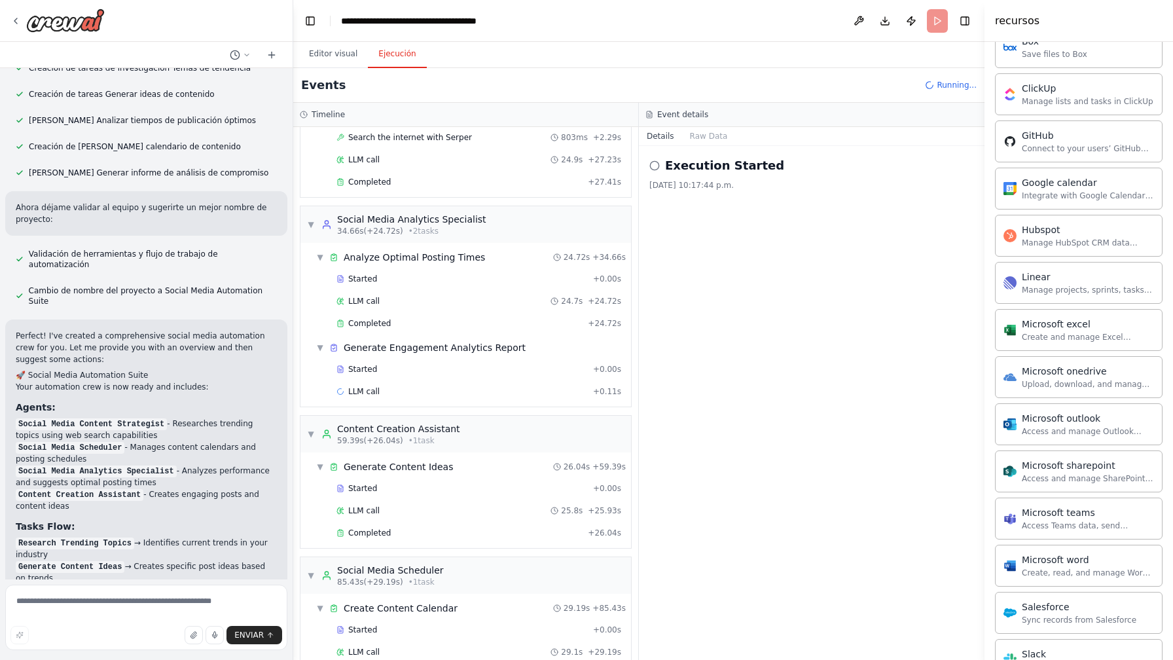
click at [951, 439] on div "Execution Started 4/10/2025, 10:17:44 p.m." at bounding box center [812, 403] width 346 height 514
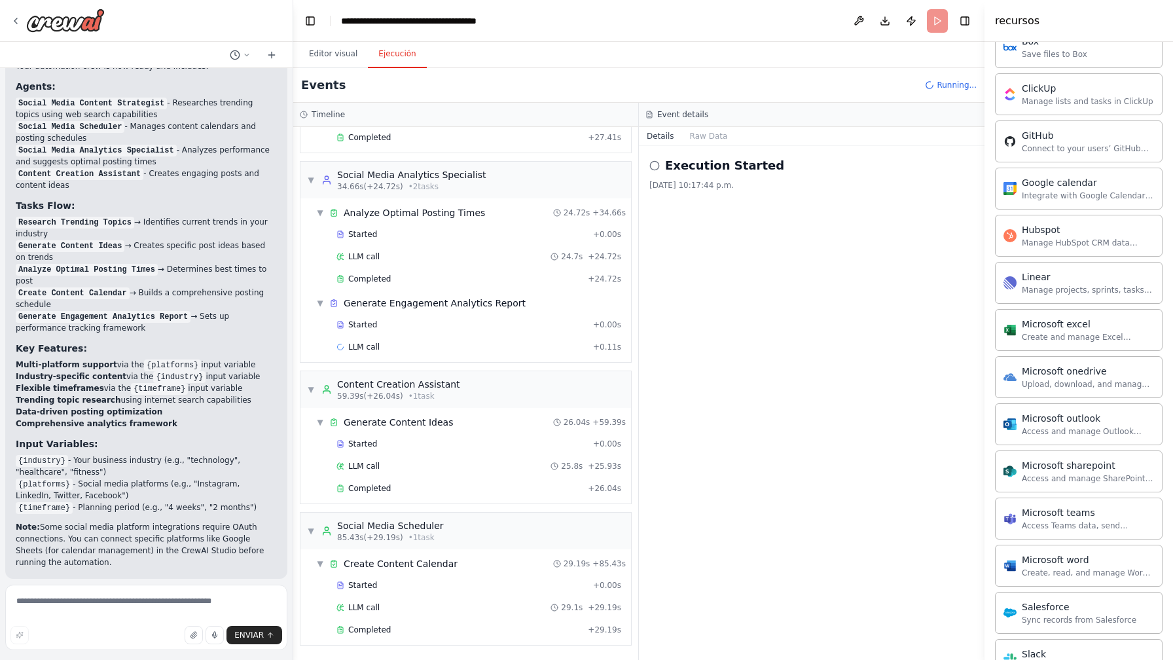
scroll to position [158, 0]
click at [1075, 416] on div "Microsoft outlook" at bounding box center [1088, 417] width 132 height 13
click at [1069, 428] on div "Access and manage Outlook emails, calendar events, and contacts." at bounding box center [1088, 431] width 132 height 10
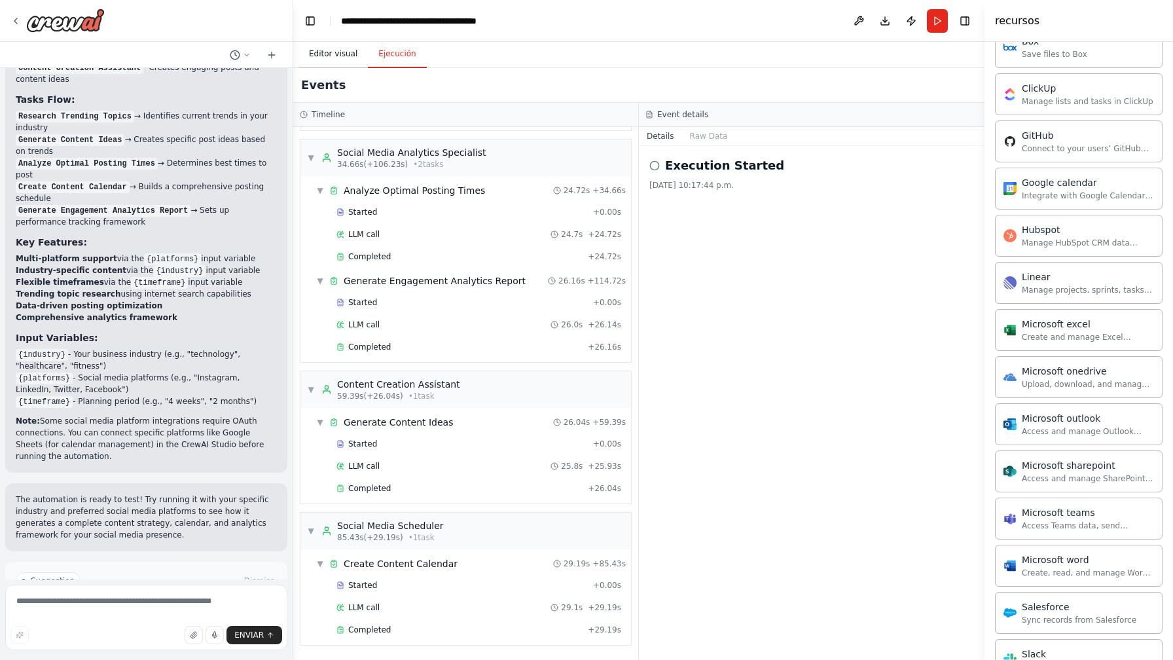
scroll to position [181, 0]
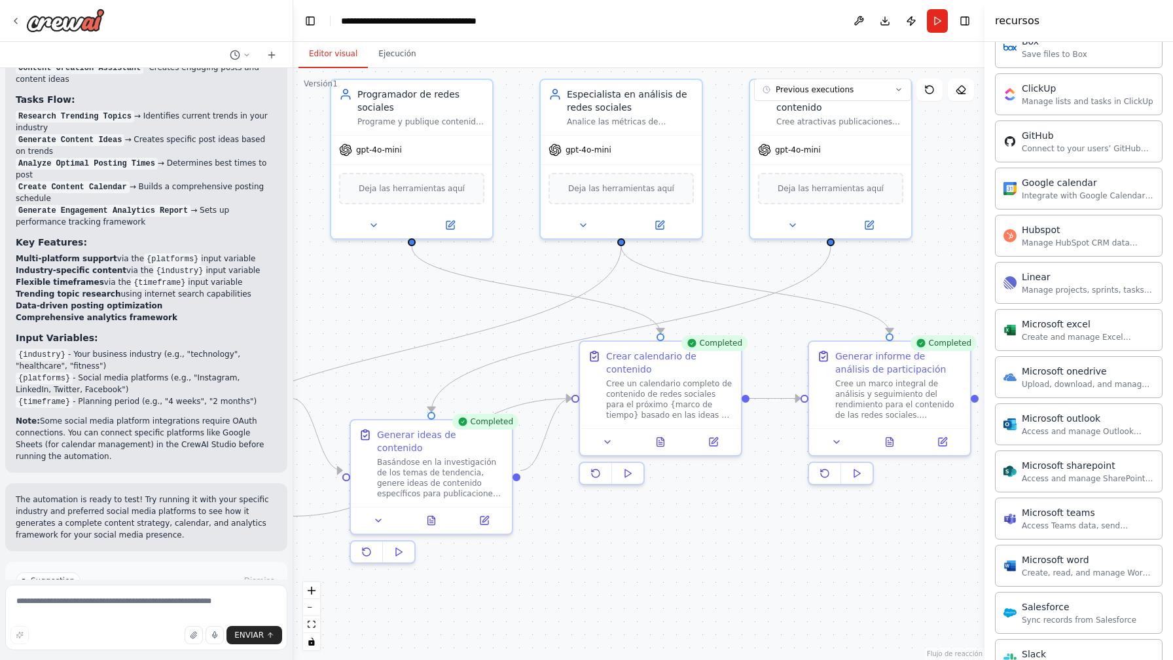
click at [338, 50] on button "Editor visual" at bounding box center [333, 54] width 69 height 27
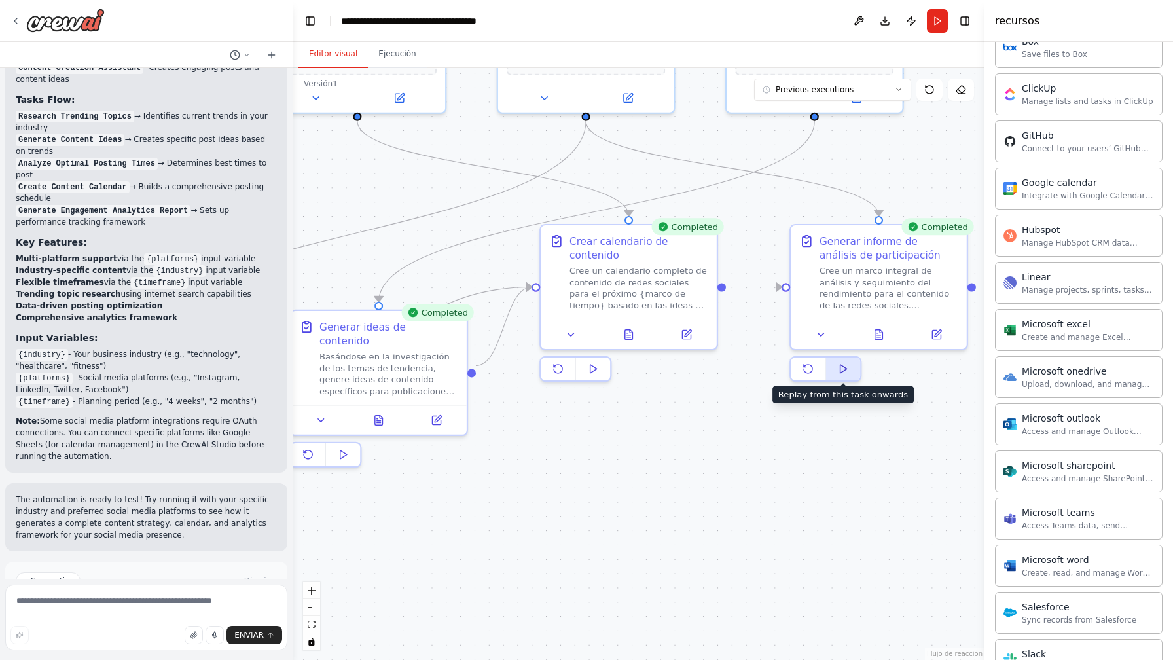
click at [850, 371] on button at bounding box center [843, 368] width 34 height 23
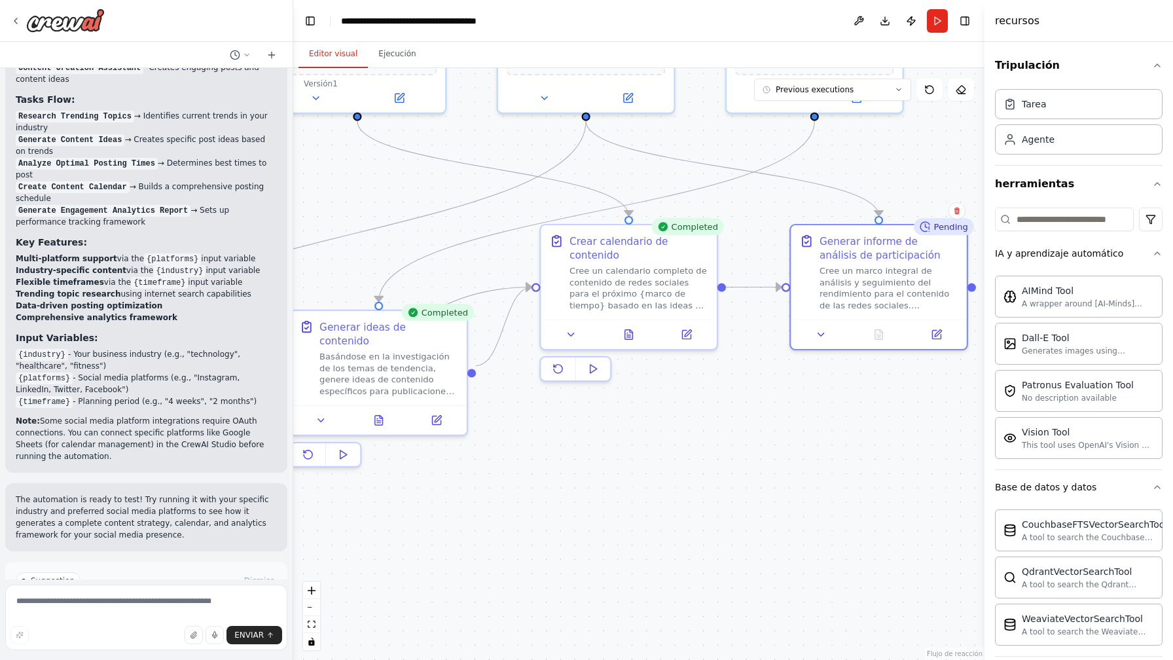
scroll to position [0, 0]
click at [1051, 106] on div "Tarea" at bounding box center [1079, 103] width 168 height 30
